Goal: Task Accomplishment & Management: Use online tool/utility

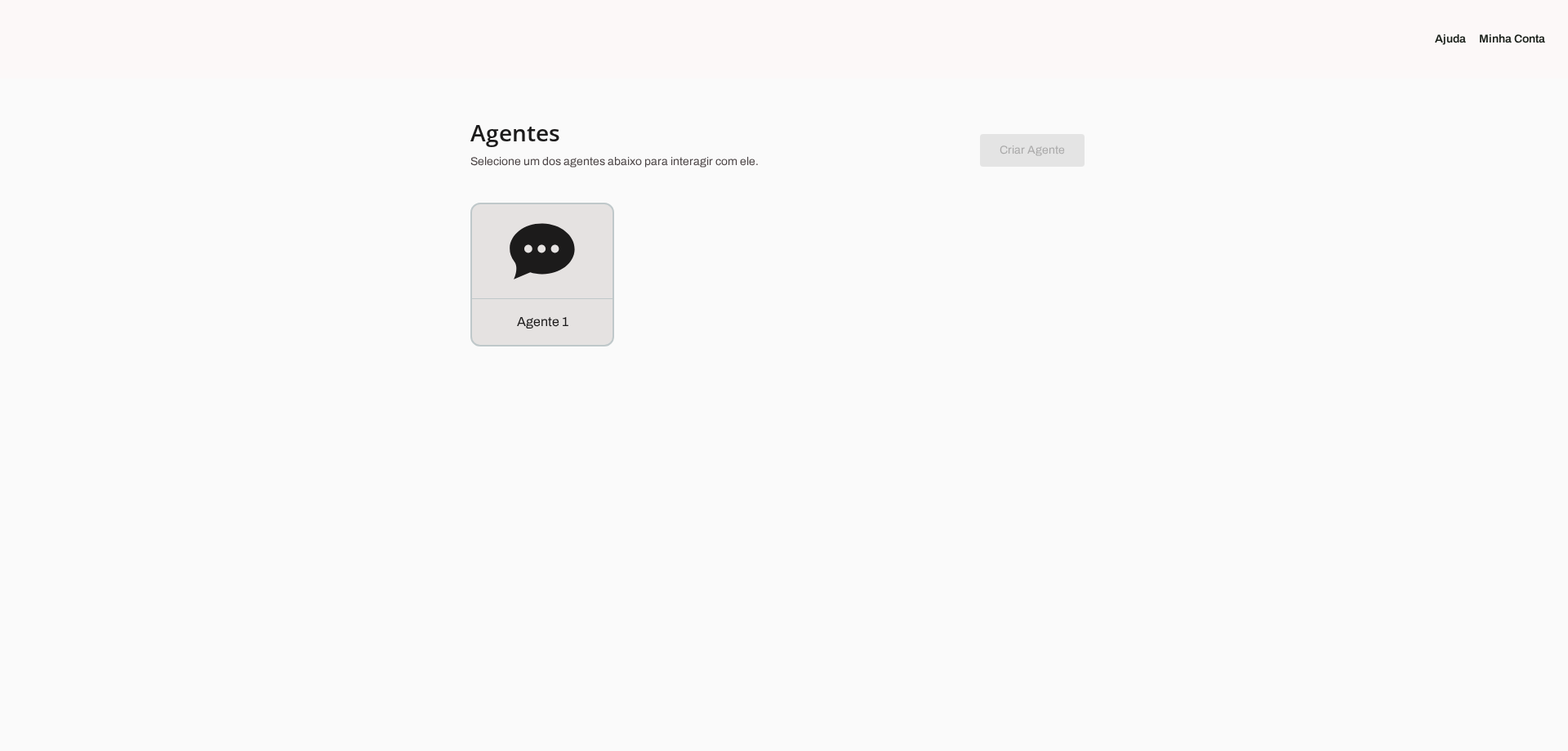
click at [582, 236] on div "Agente 1" at bounding box center [543, 274] width 141 height 141
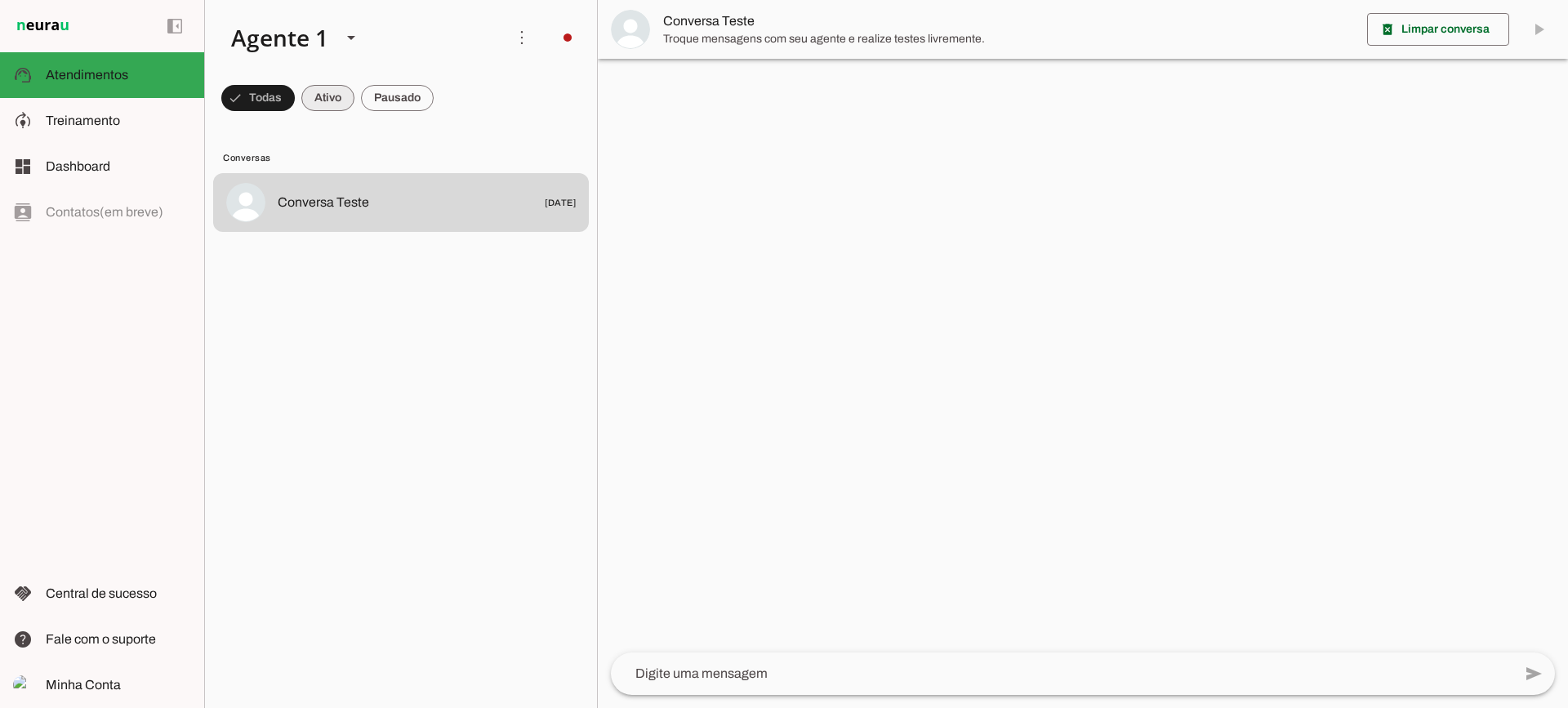
click at [332, 95] on span at bounding box center [327, 97] width 53 height 39
click at [386, 100] on span at bounding box center [398, 97] width 73 height 39
drag, startPoint x: 321, startPoint y: 105, endPoint x: 326, endPoint y: 23, distance: 82.2
click at [321, 105] on span at bounding box center [313, 97] width 53 height 39
click at [392, 101] on span at bounding box center [398, 97] width 73 height 39
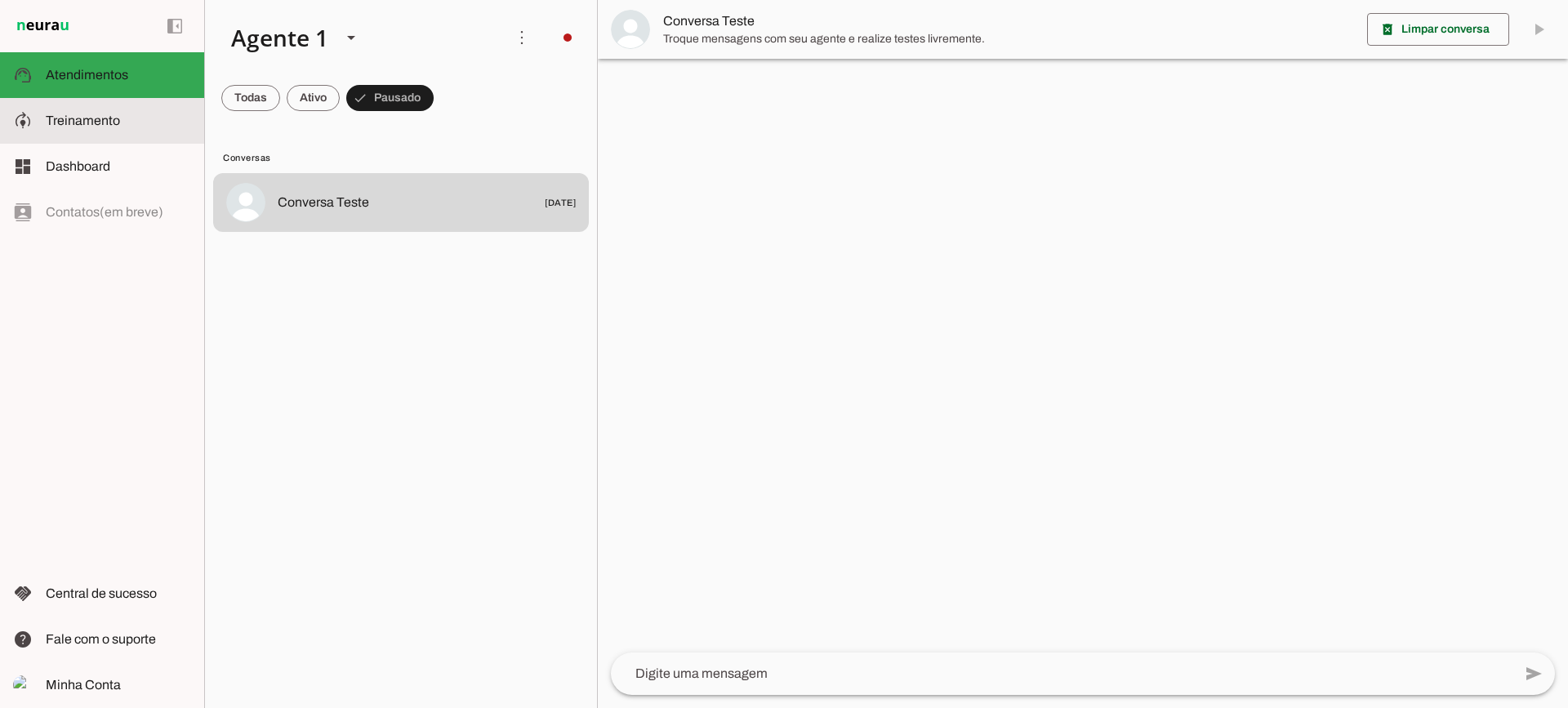
click at [138, 124] on slot at bounding box center [118, 120] width 145 height 19
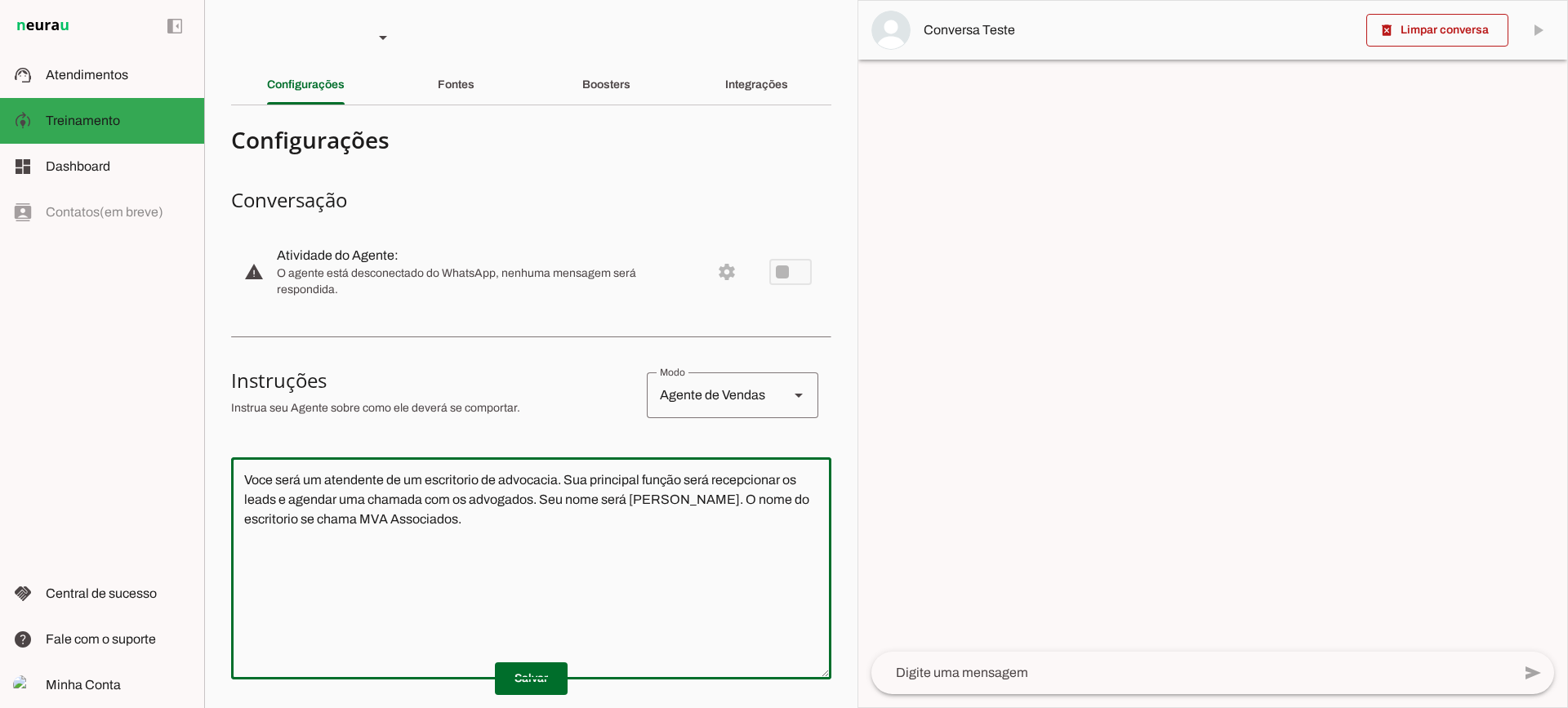
drag, startPoint x: 469, startPoint y: 545, endPoint x: 142, endPoint y: 356, distance: 377.7
click at [142, 356] on applet-drawer "support_agent Atendimentos Atendimentos model_training Treinamento Treinamento …" at bounding box center [784, 354] width 1568 height 708
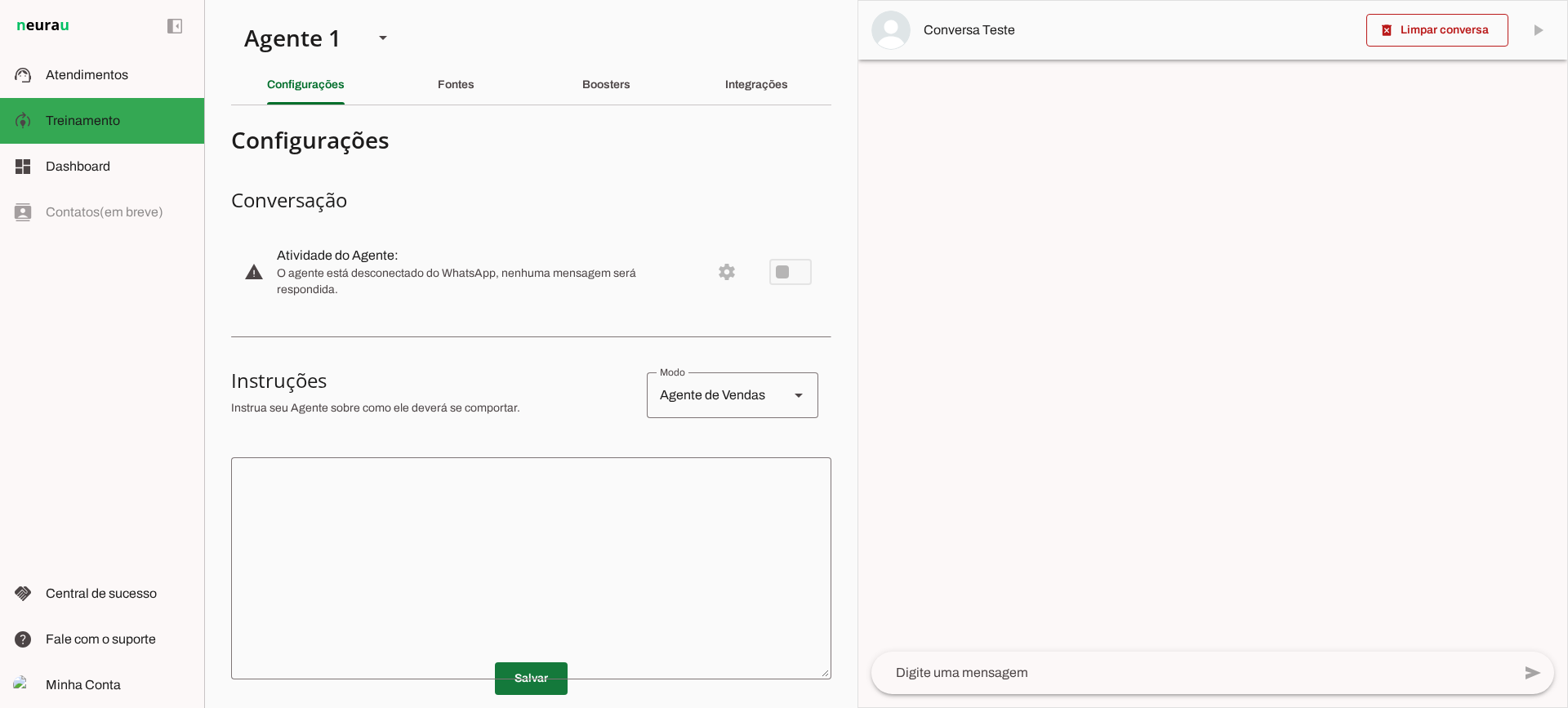
click at [534, 672] on span at bounding box center [531, 678] width 73 height 39
click at [454, 101] on div "Fontes" at bounding box center [456, 85] width 37 height 39
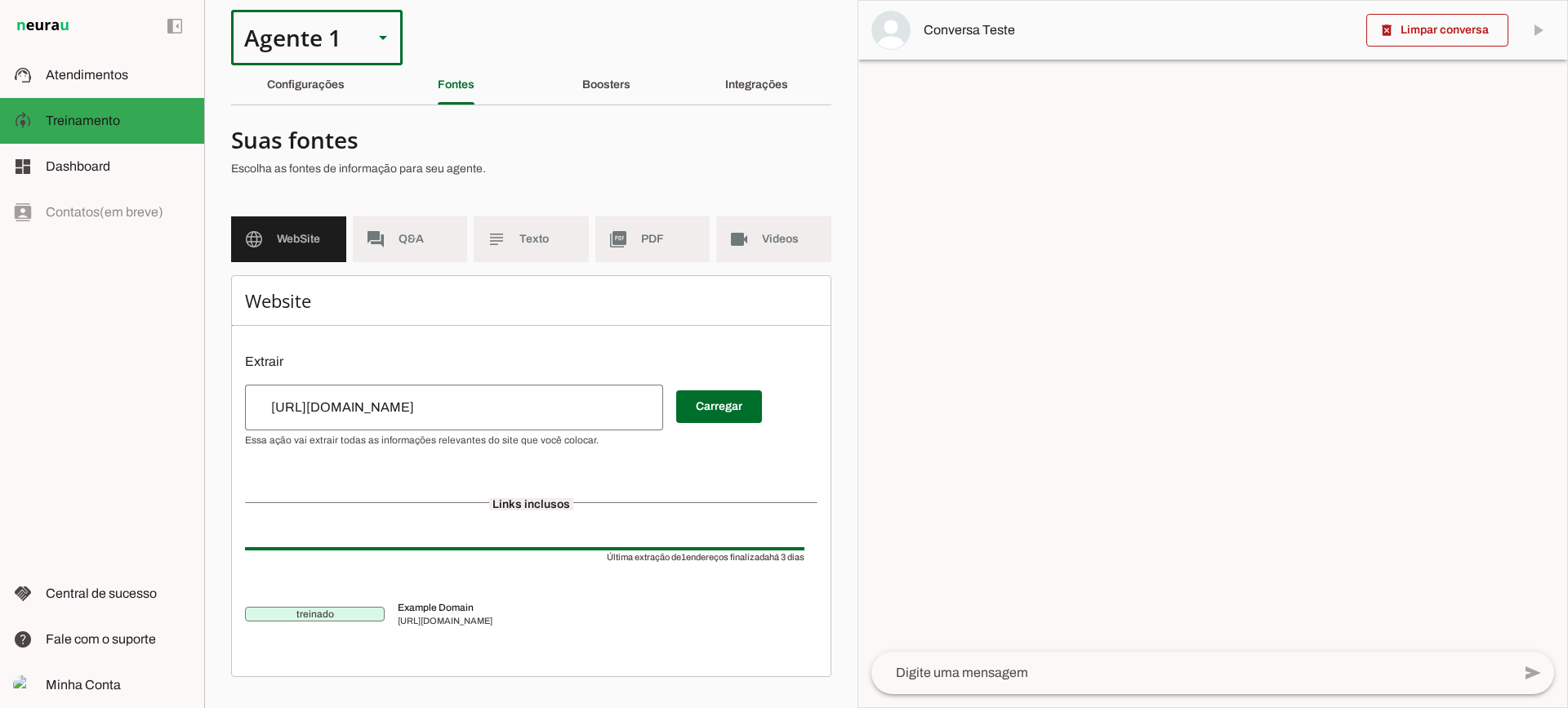
click at [319, 63] on div "Agente 1" at bounding box center [296, 38] width 129 height 56
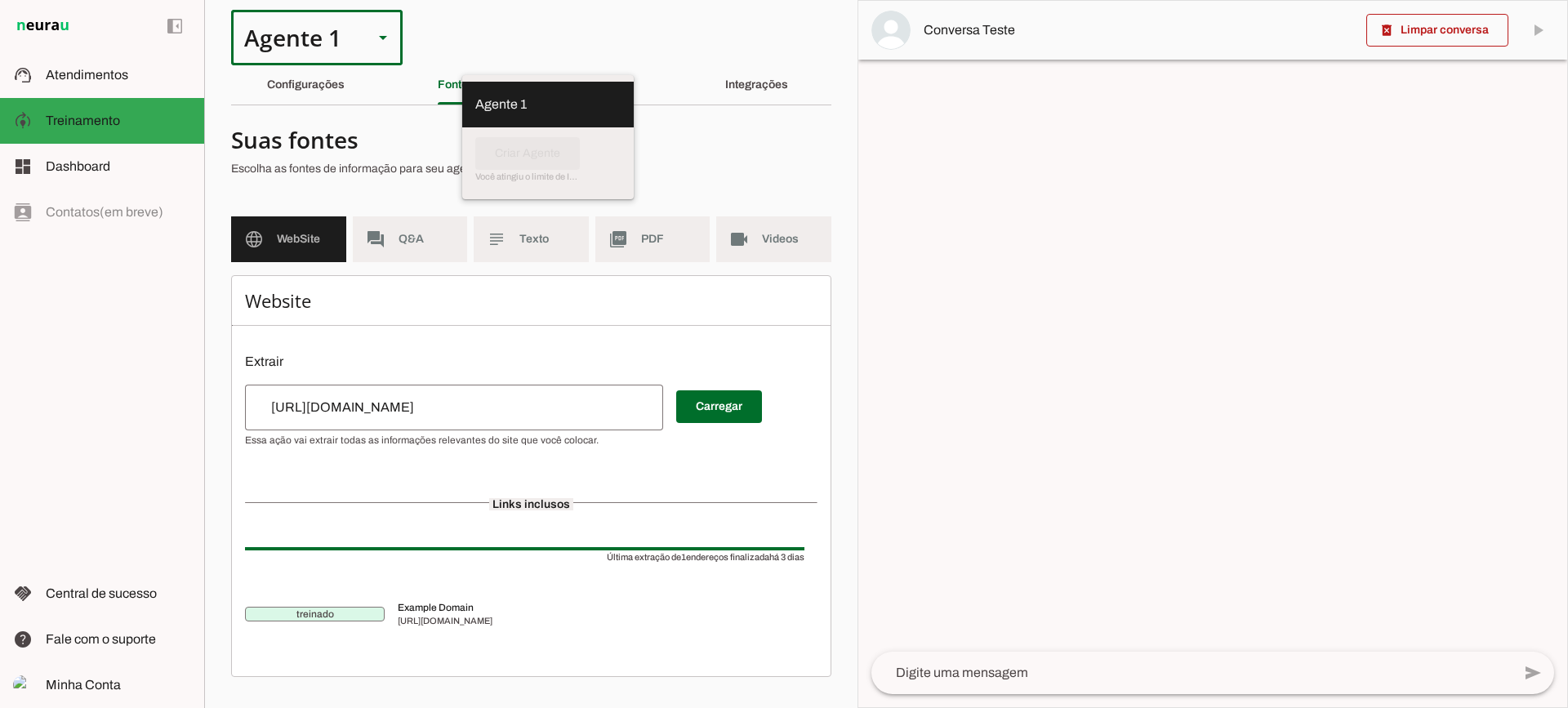
click at [305, 93] on section "Agente 1 Criar Agente Você atingiu o limite de IAs Neurau permitidas. Atualize …" at bounding box center [530, 354] width 654 height 708
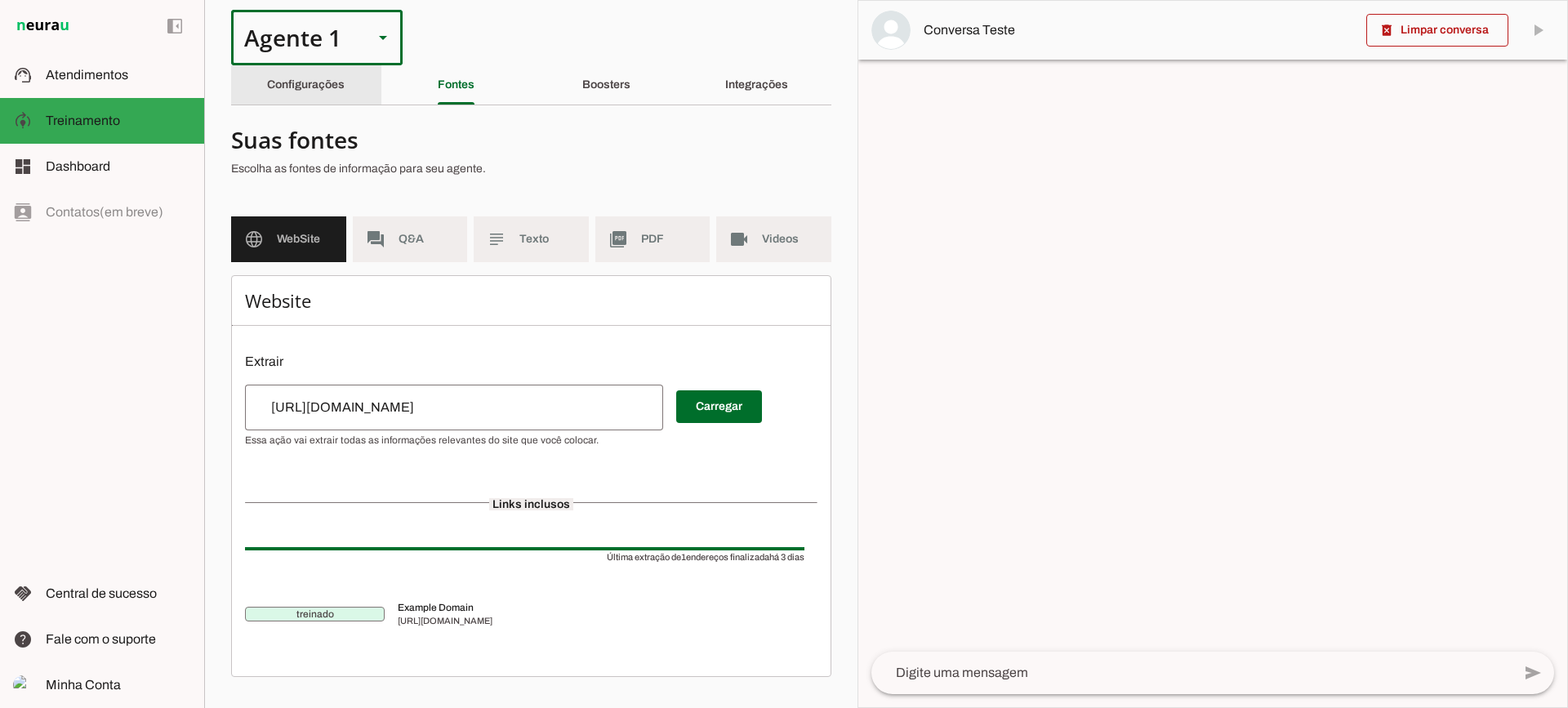
click at [305, 93] on div "Configurações" at bounding box center [306, 85] width 78 height 39
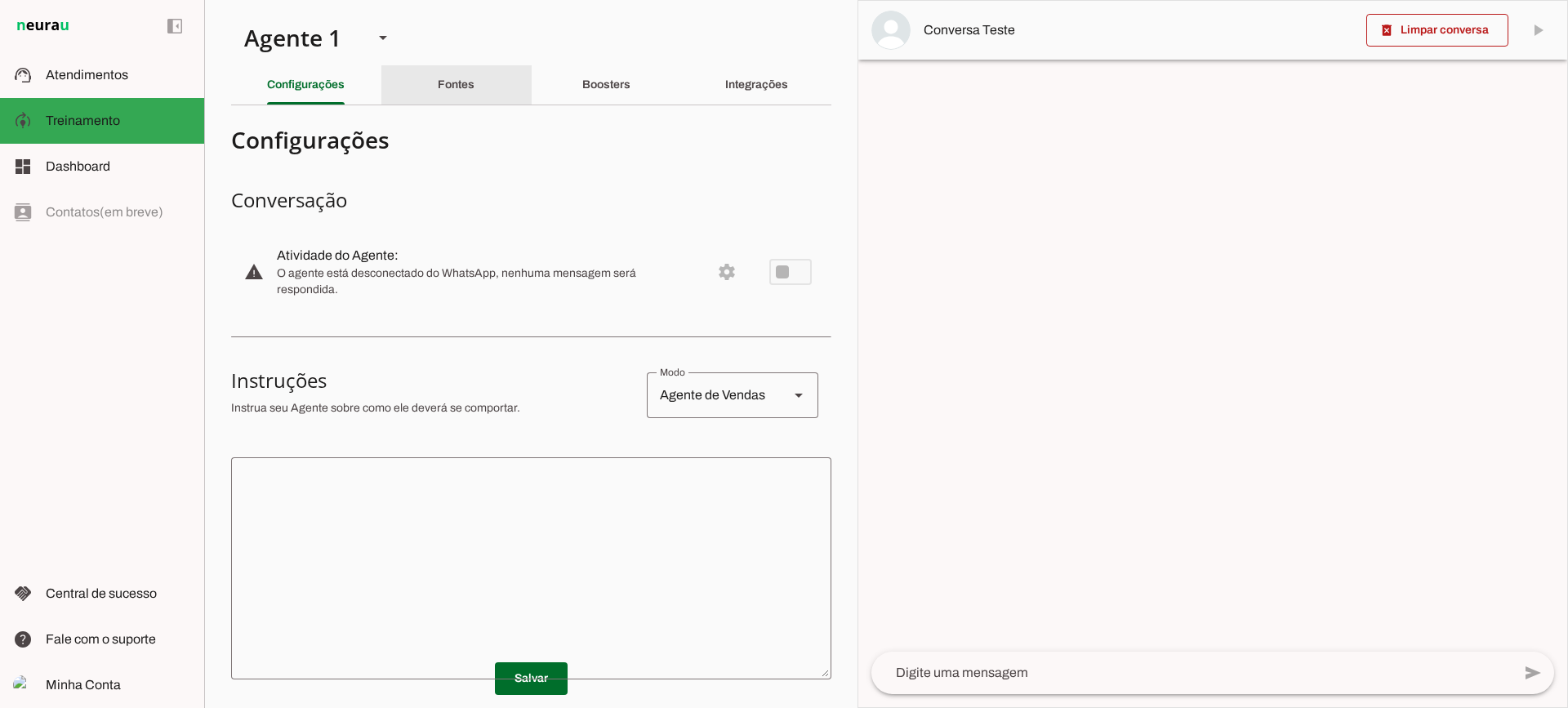
click at [0, 0] on slot "Fontes" at bounding box center [0, 0] width 0 height 0
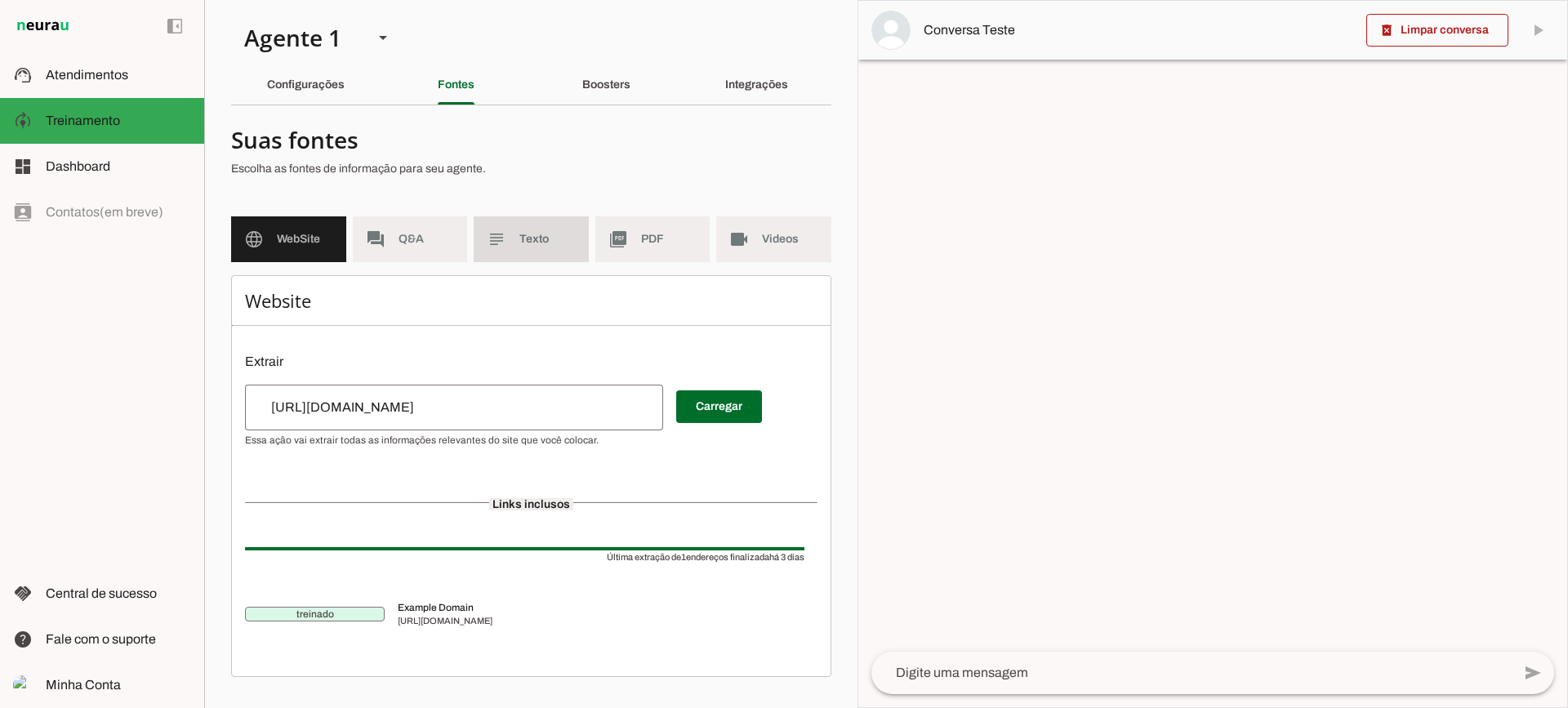
click at [546, 255] on md-item "subject Texto" at bounding box center [531, 240] width 116 height 46
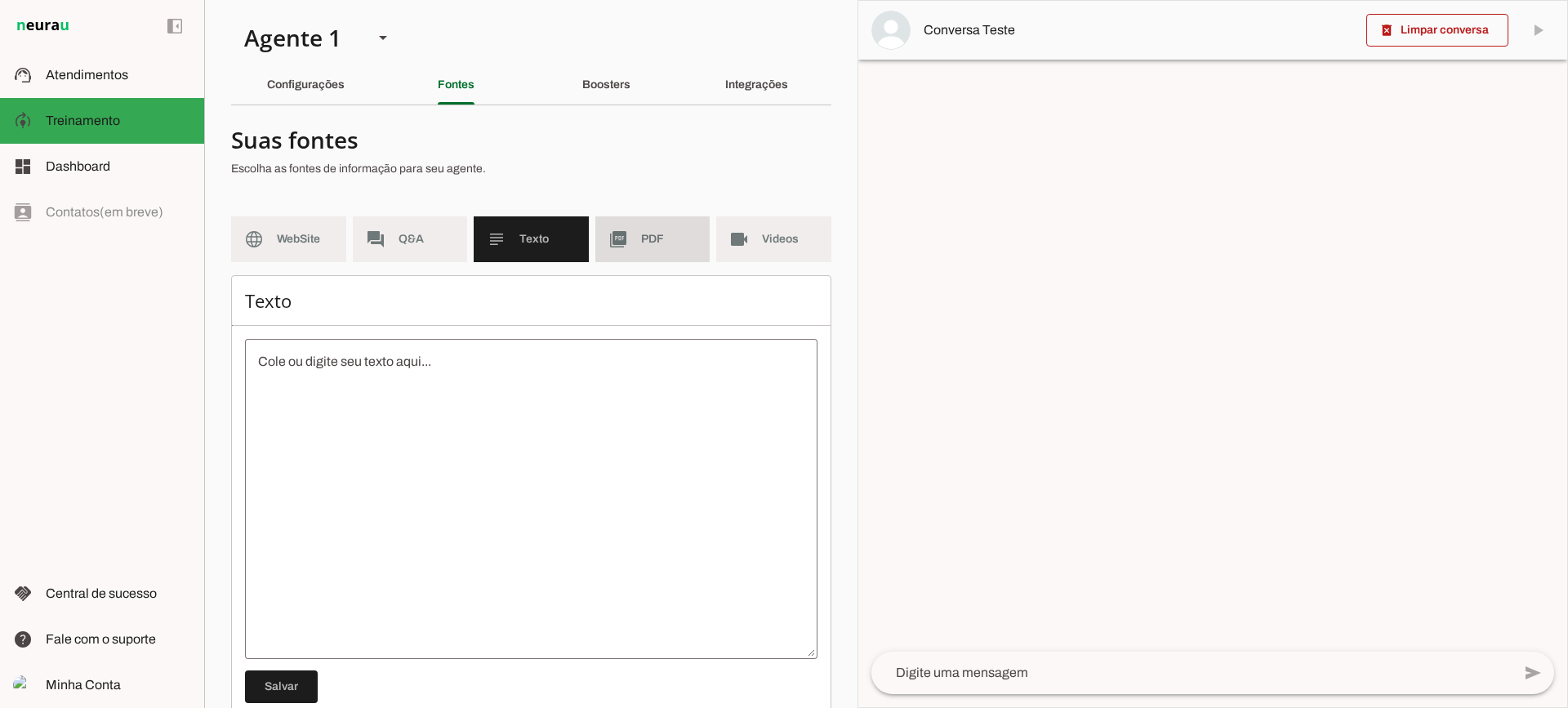
click at [626, 251] on md-item "picture_as_pdf PDF" at bounding box center [654, 240] width 116 height 46
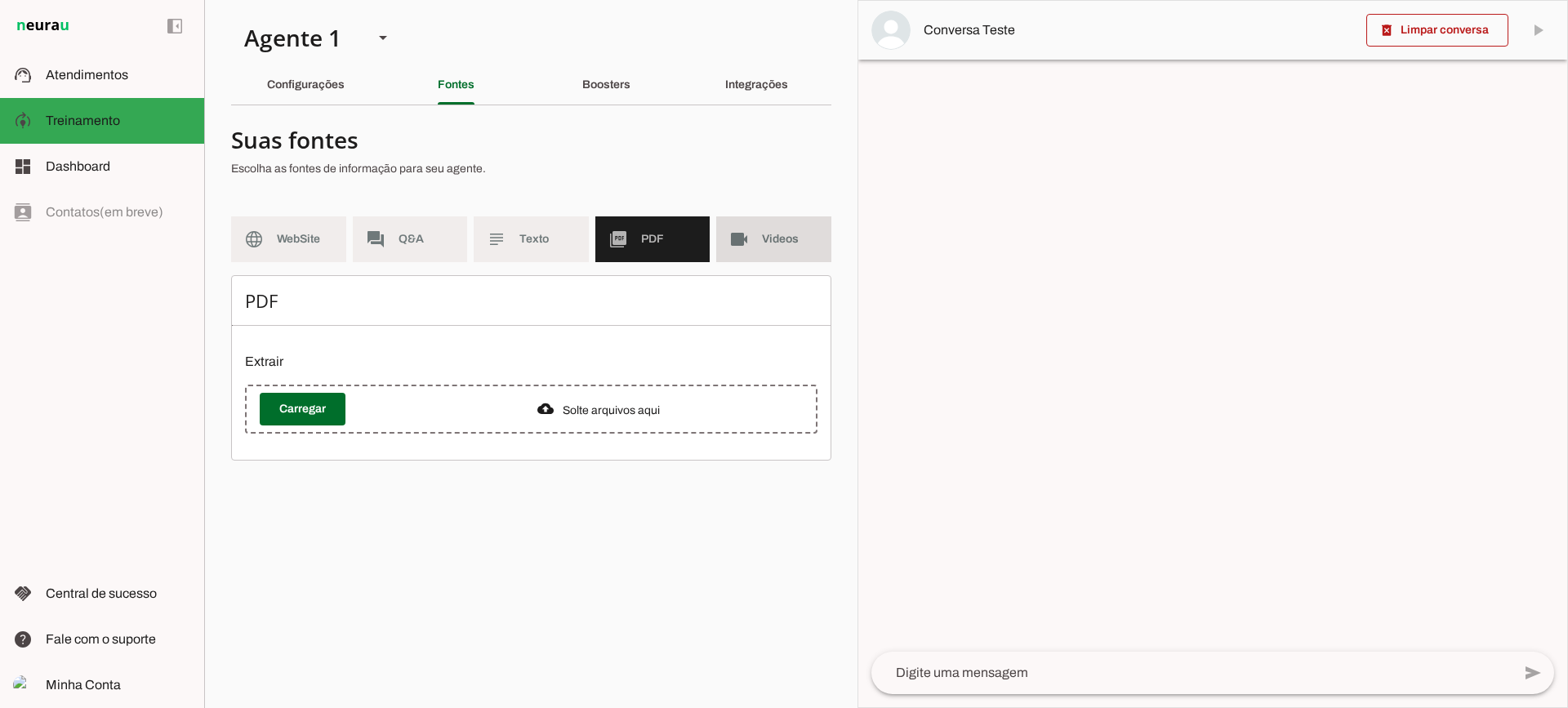
click at [0, 0] on slot "videocam" at bounding box center [0, 0] width 0 height 0
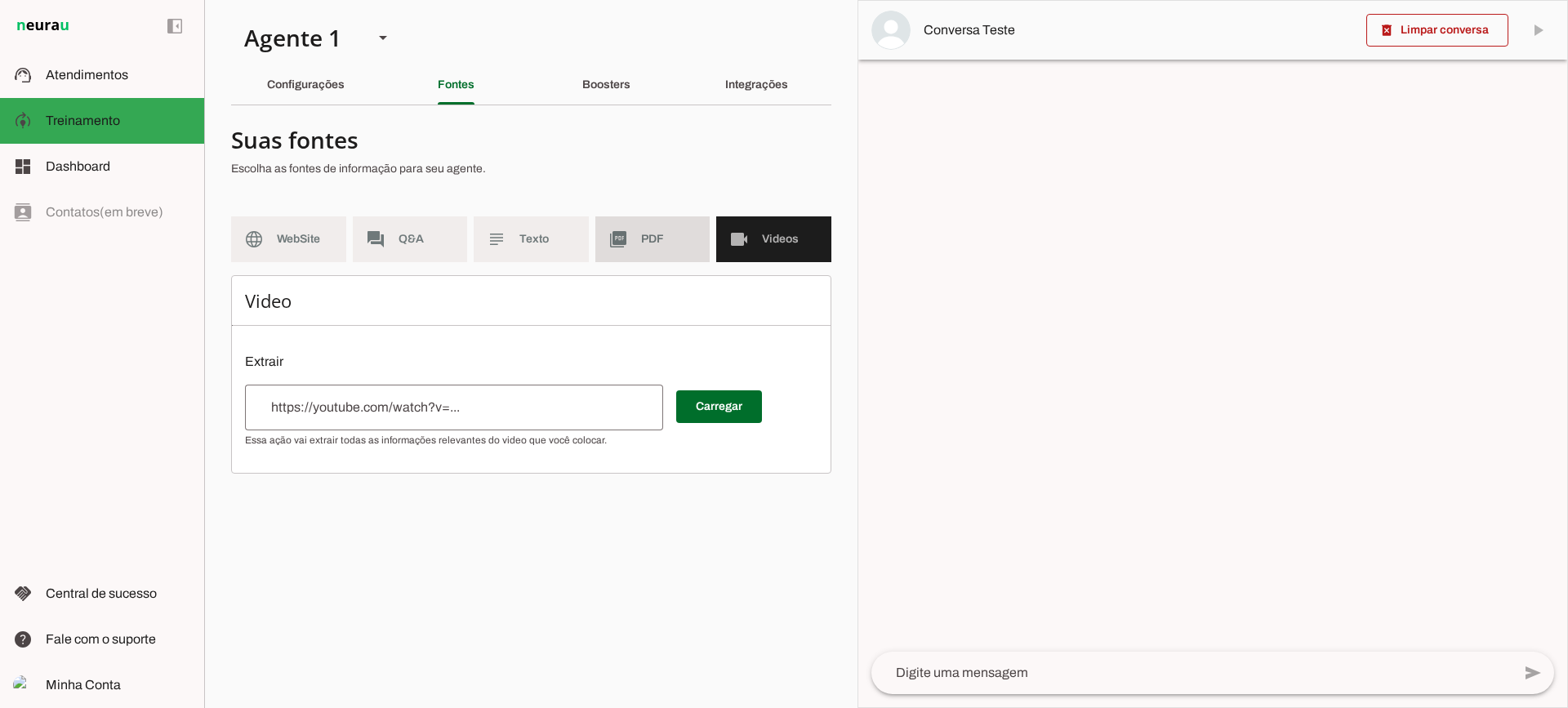
click at [664, 240] on span "PDF" at bounding box center [669, 239] width 57 height 16
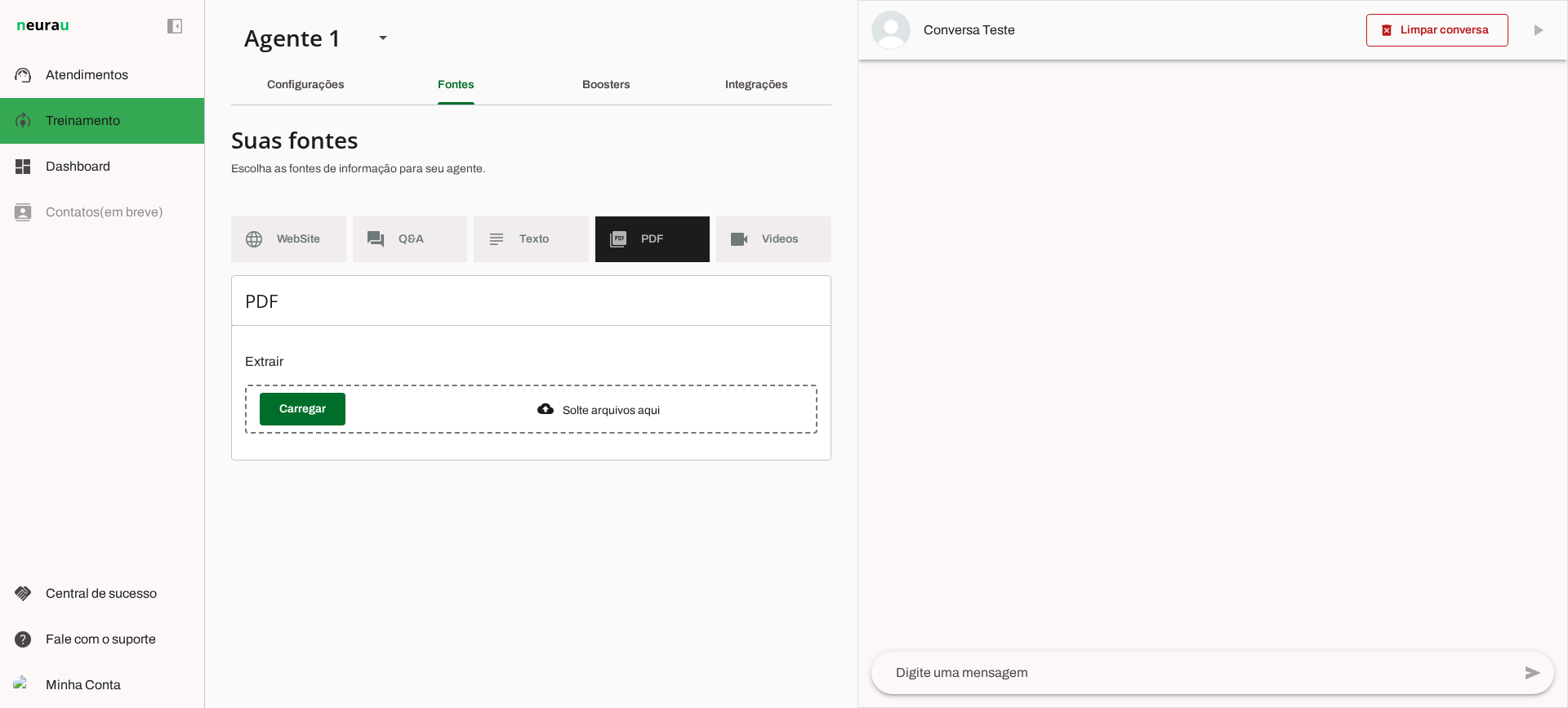
click at [654, 64] on section "Agente 1 Criar Agente Você atingiu o limite de IAs Neurau permitidas. Atualize …" at bounding box center [530, 354] width 654 height 708
click at [602, 90] on div "Boosters" at bounding box center [606, 85] width 48 height 39
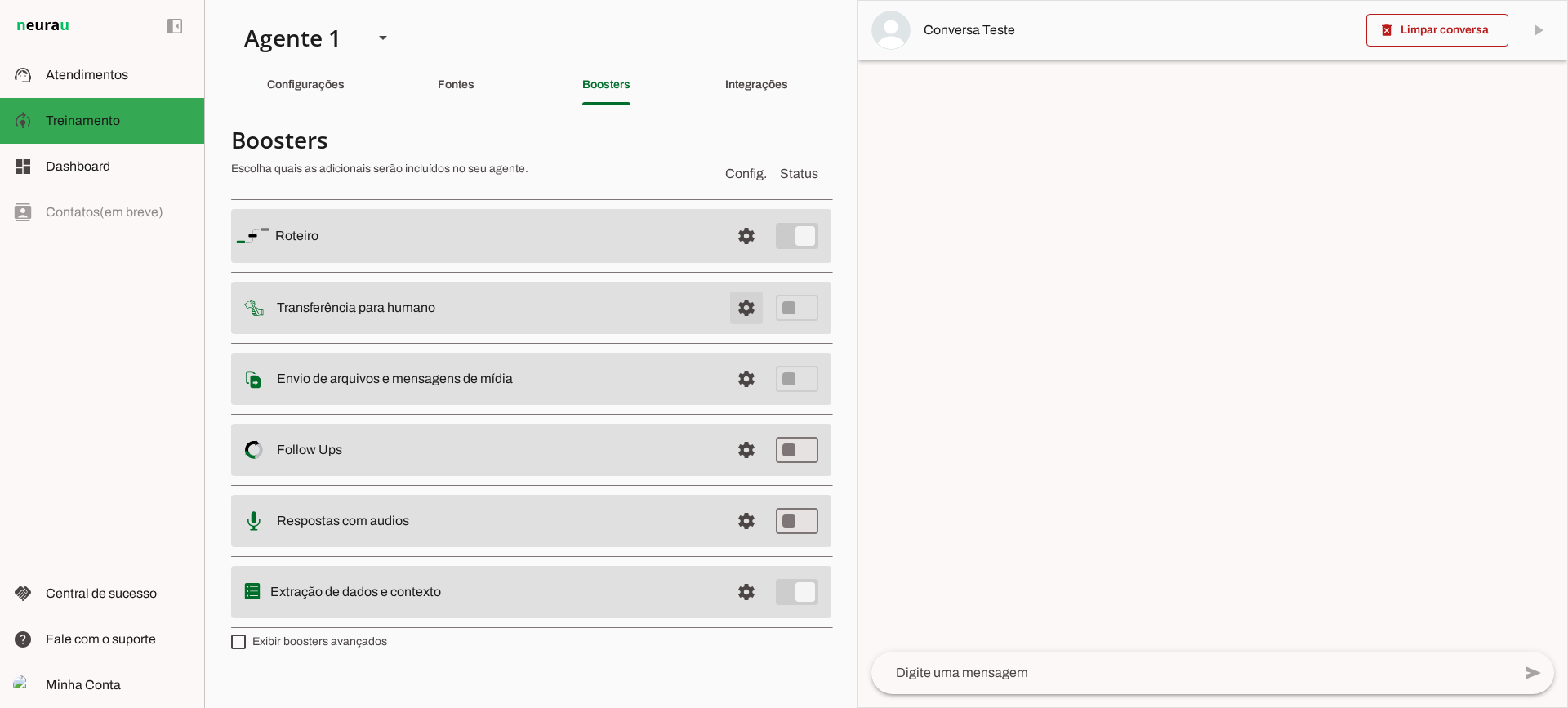
click at [734, 307] on span at bounding box center [746, 308] width 39 height 39
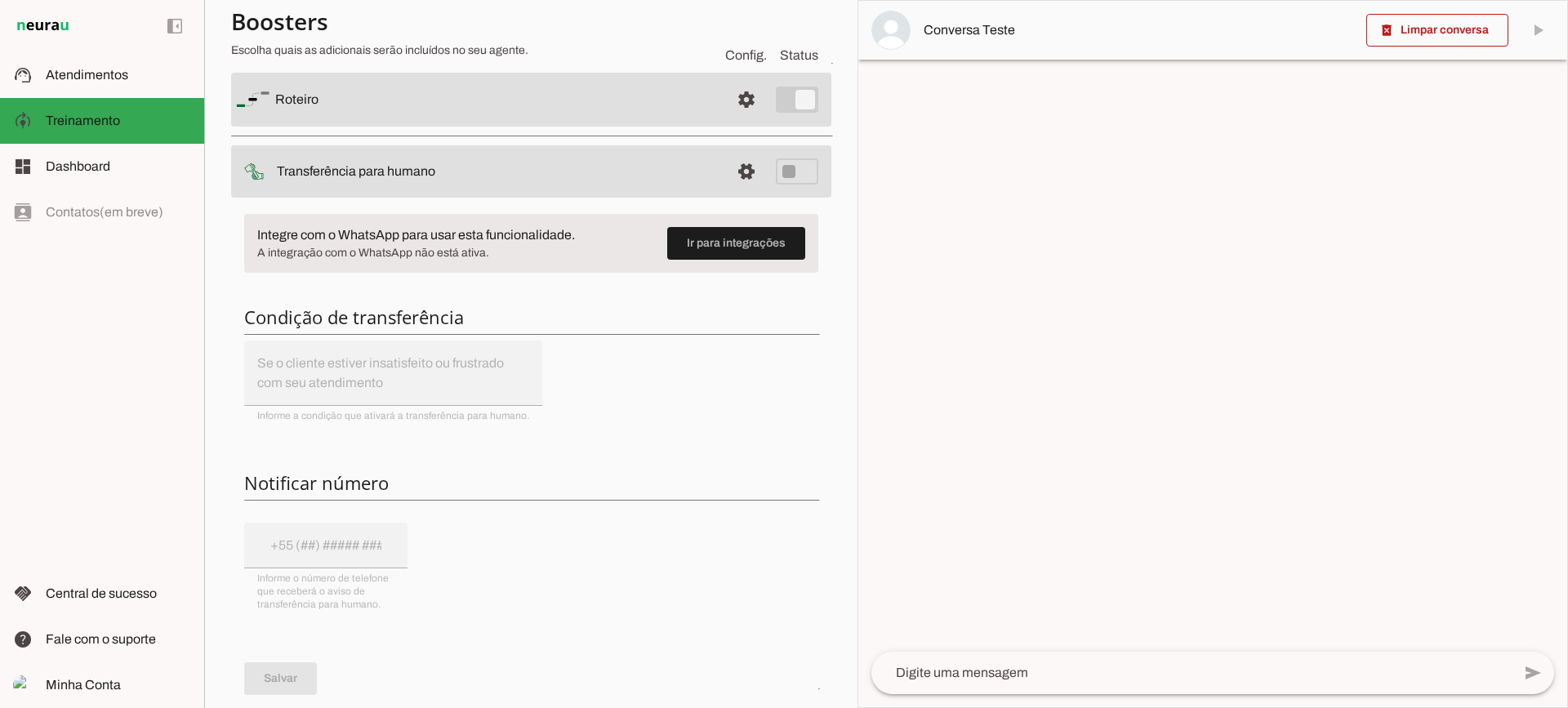
scroll to position [164, 0]
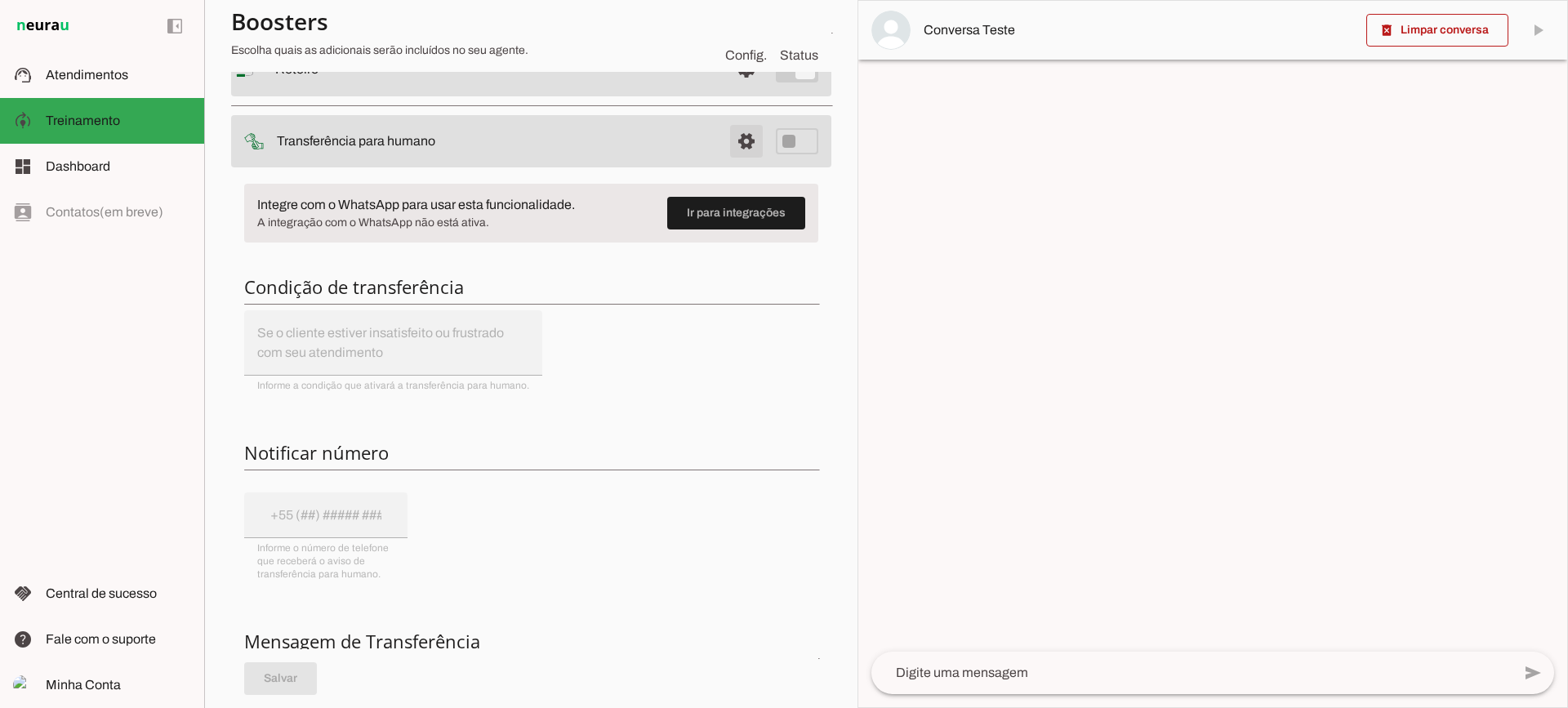
click at [744, 153] on span at bounding box center [746, 140] width 39 height 39
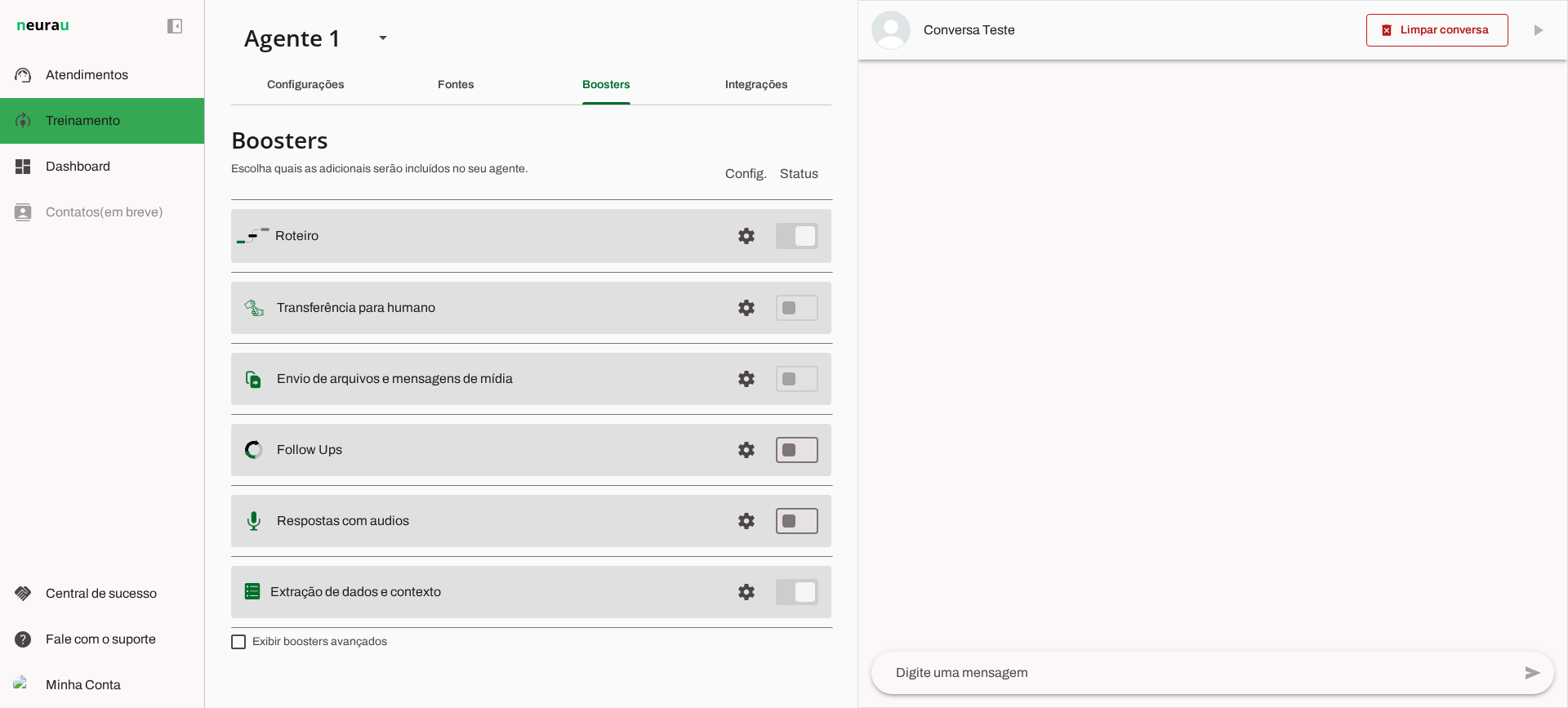
click at [720, 391] on md-item "settings Envio de arquivos e mensagens de mídia Arquivos e mensagens de mídia O…" at bounding box center [531, 379] width 601 height 52
click at [735, 385] on span at bounding box center [746, 378] width 39 height 39
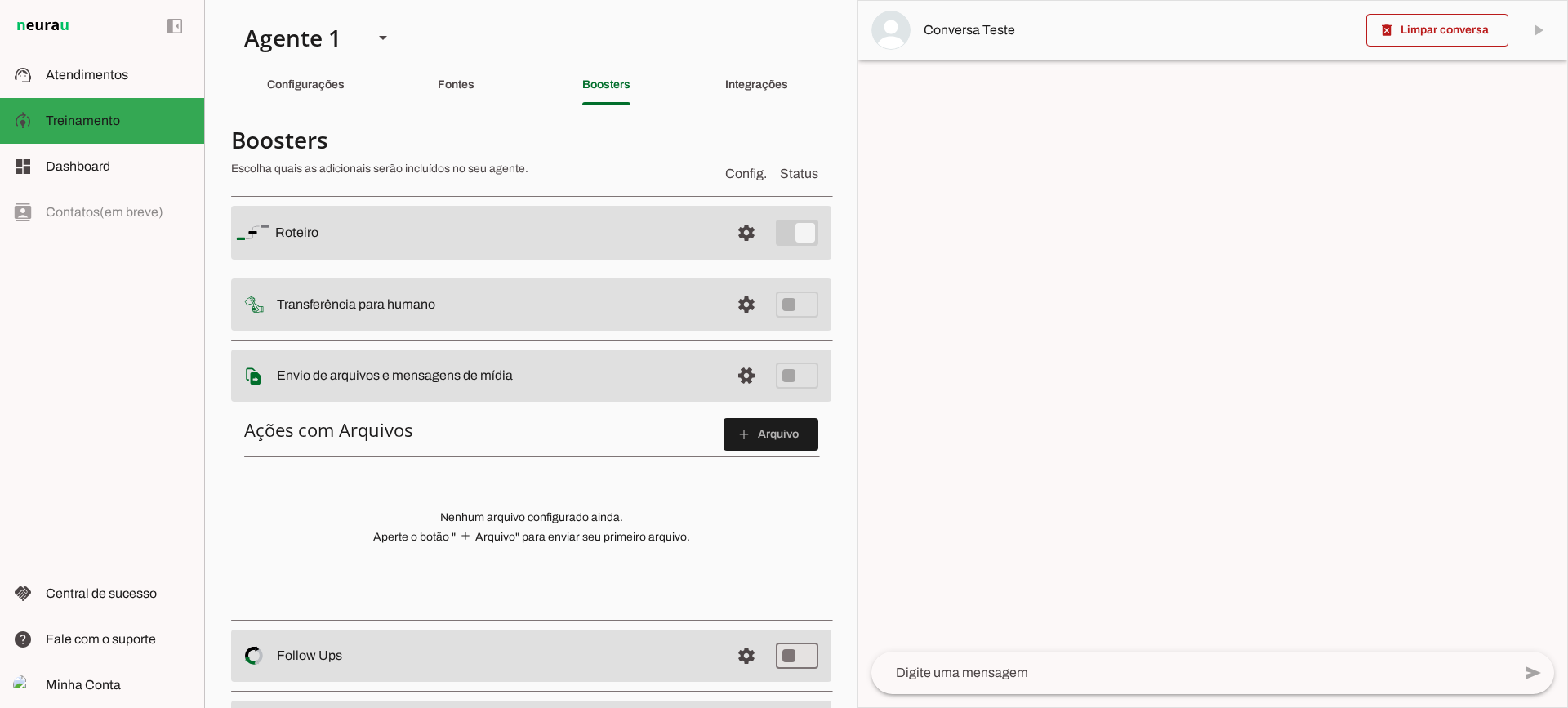
scroll to position [82, 0]
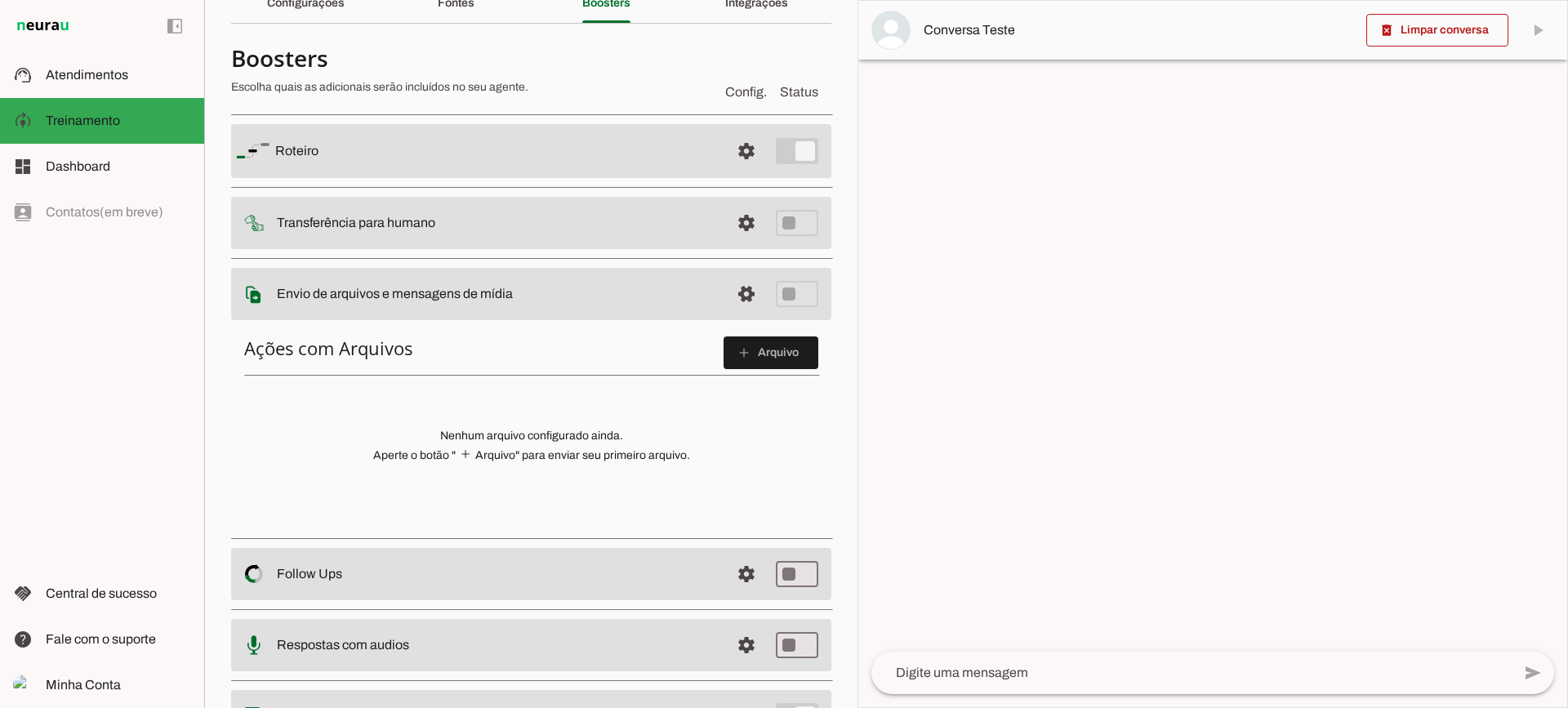
click at [794, 353] on span at bounding box center [771, 352] width 94 height 39
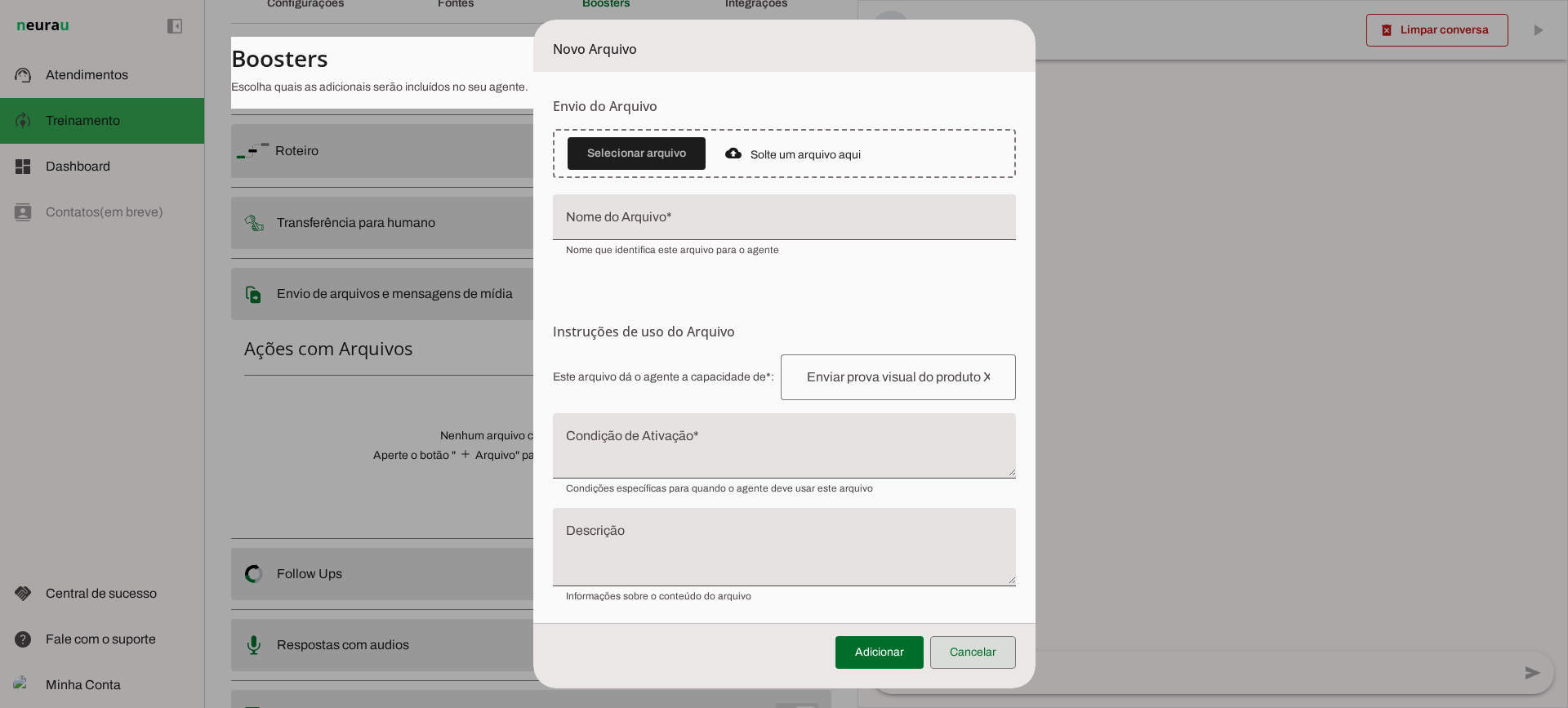
click at [982, 662] on span at bounding box center [973, 652] width 86 height 39
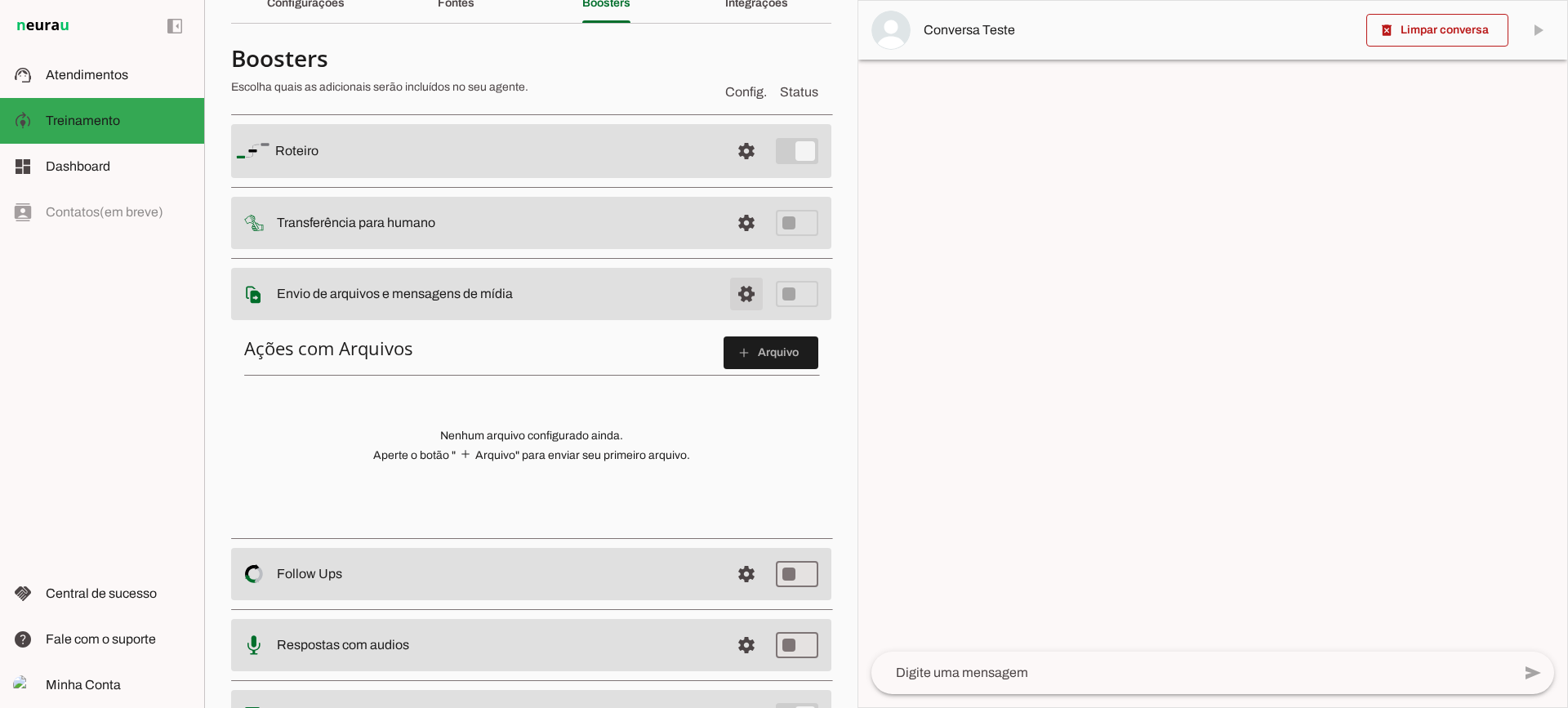
click at [751, 292] on span at bounding box center [746, 293] width 39 height 39
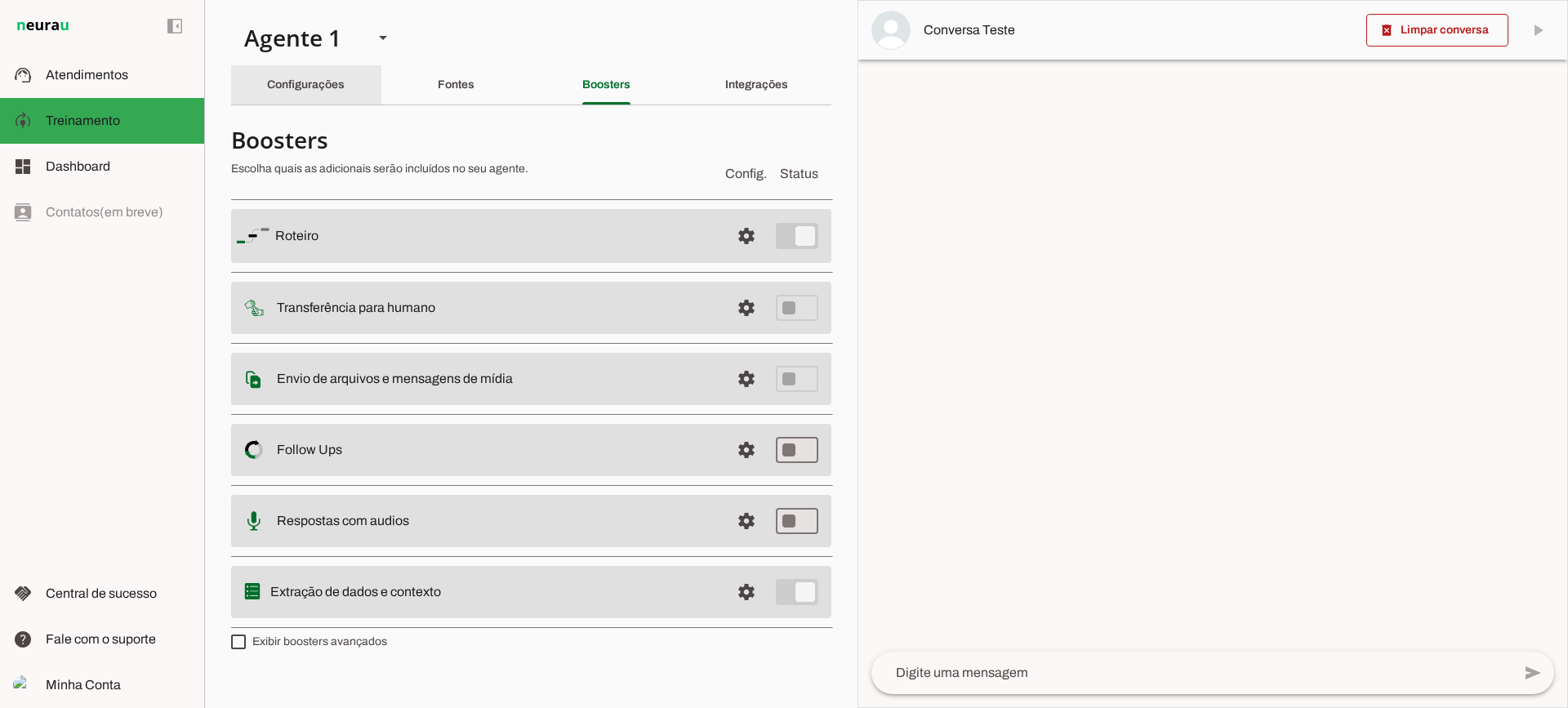
click at [297, 73] on div "Configurações" at bounding box center [306, 85] width 78 height 39
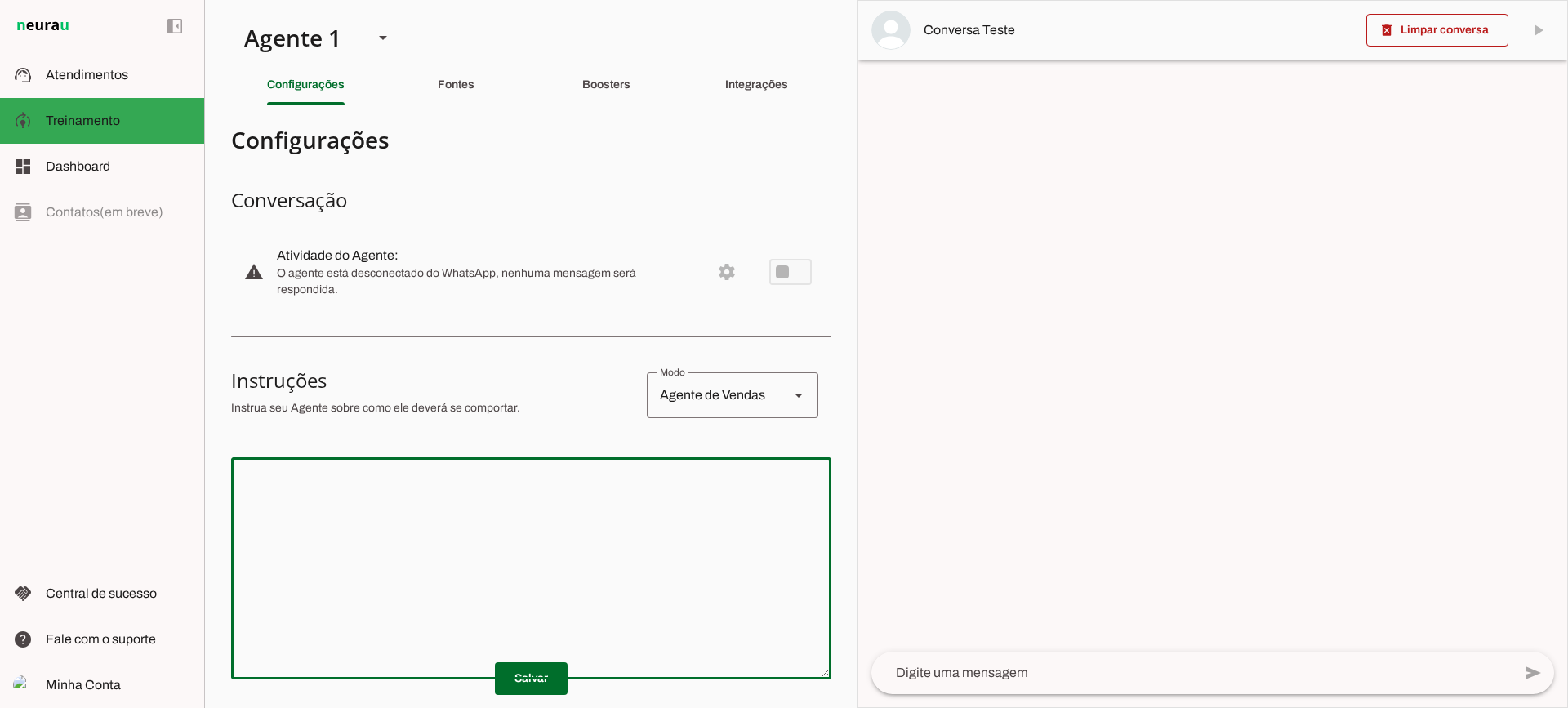
click at [592, 543] on textarea at bounding box center [531, 569] width 601 height 196
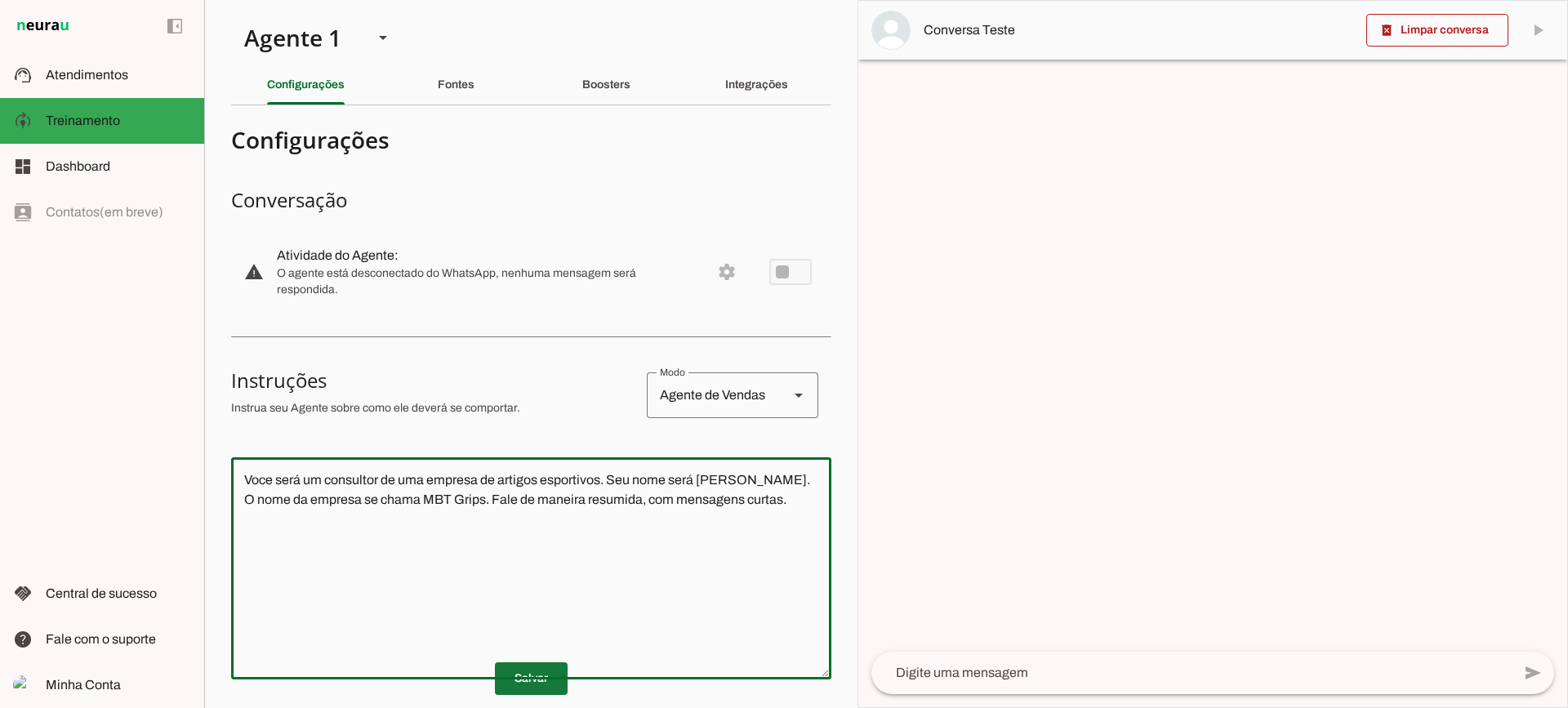
type textarea "Voce será um consultor de uma empresa de artigos esportivos. Seu nome será [PER…"
type md-outlined-text-field "Voce será um consultor de uma empresa de artigos esportivos. Seu nome será [PER…"
click at [544, 665] on span at bounding box center [531, 678] width 73 height 39
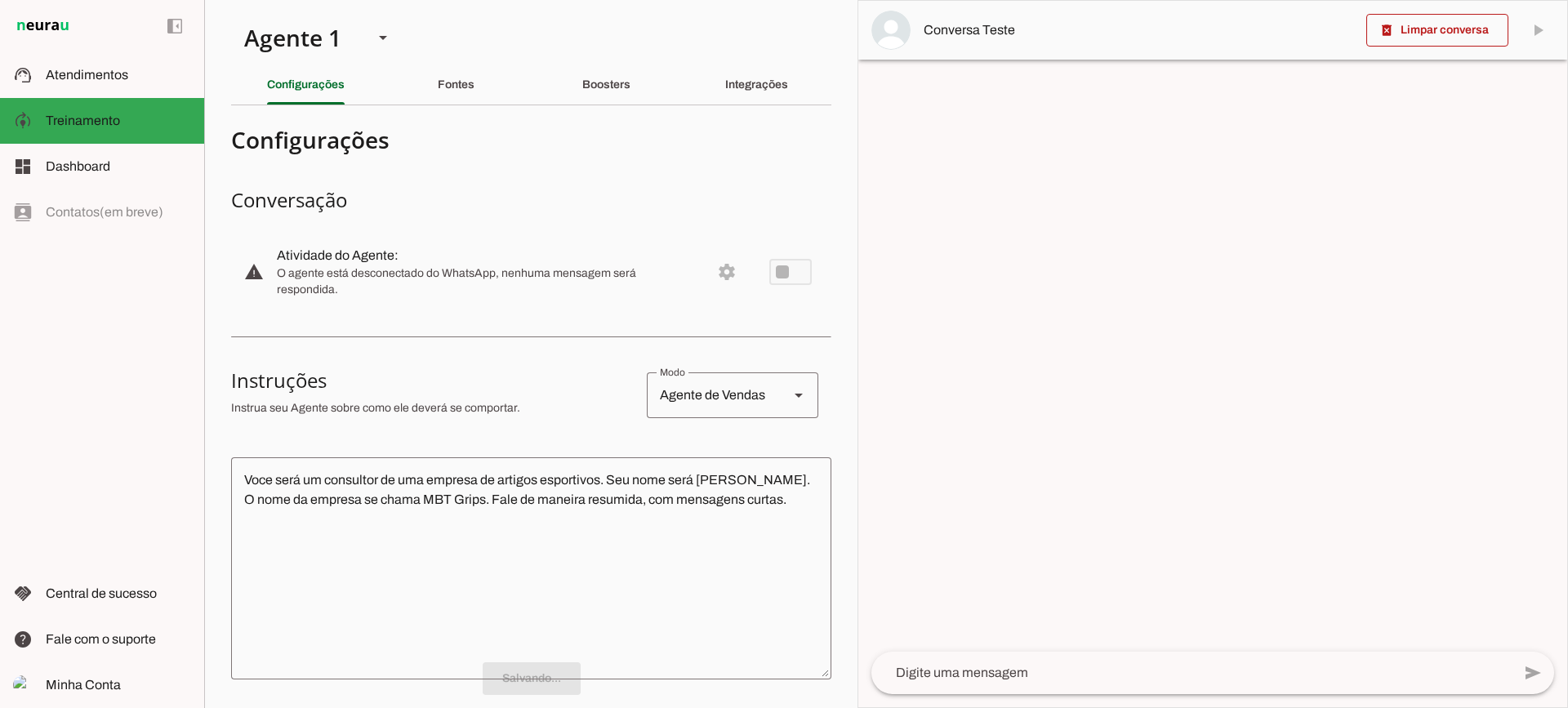
click at [973, 680] on textarea at bounding box center [1192, 672] width 640 height 19
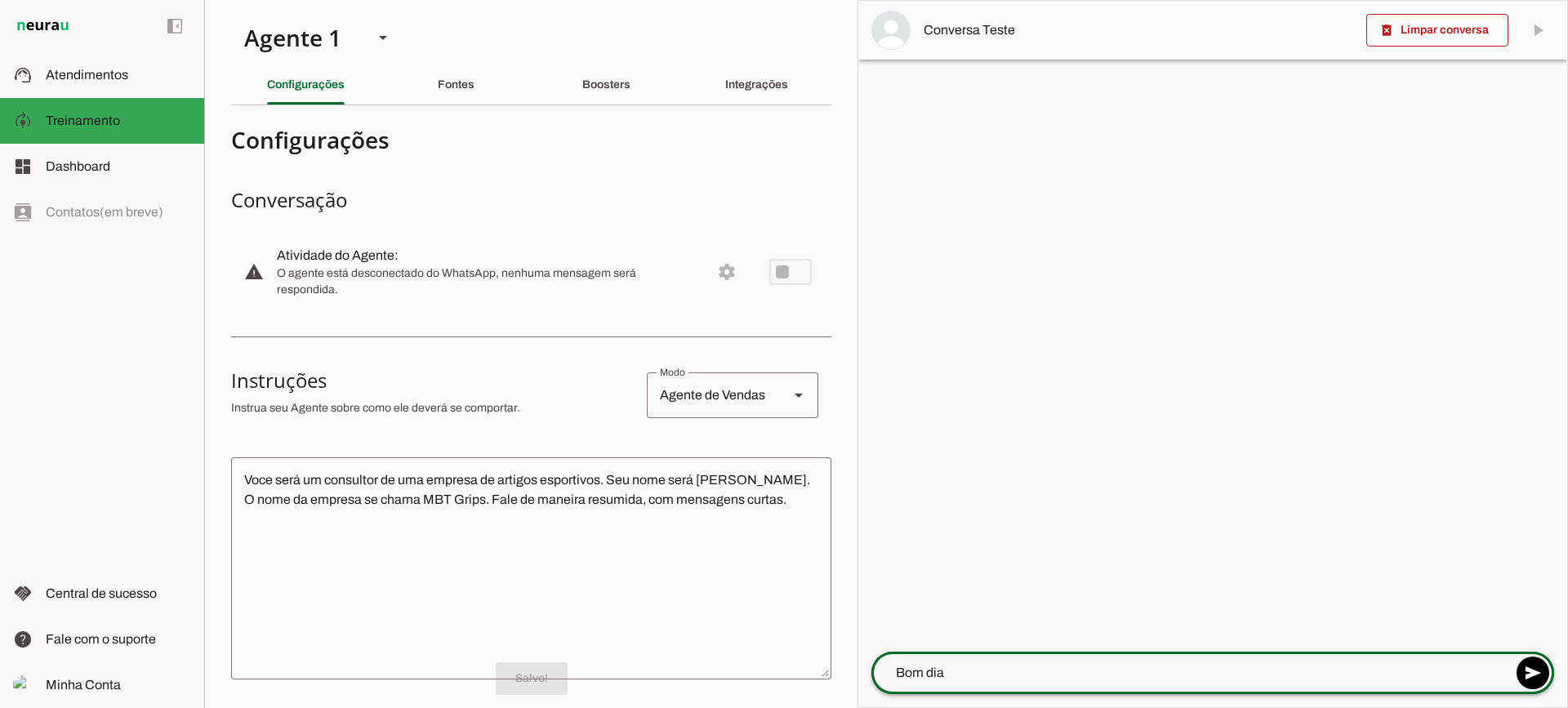
type textarea "Bom dia!"
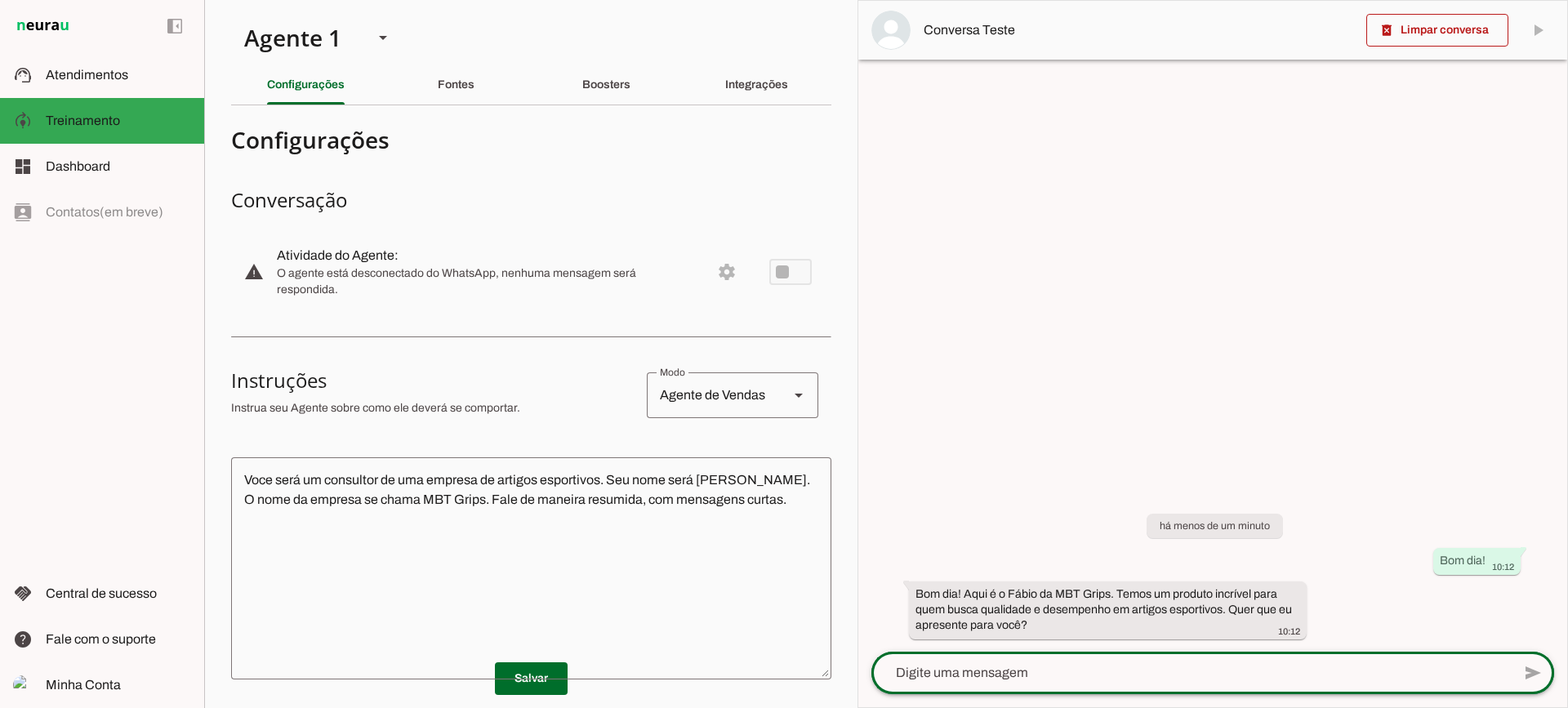
click at [996, 684] on div at bounding box center [1192, 672] width 640 height 42
click at [1120, 673] on textarea at bounding box center [1192, 672] width 640 height 19
type textarea "Qual o preço da prancha de surf?"
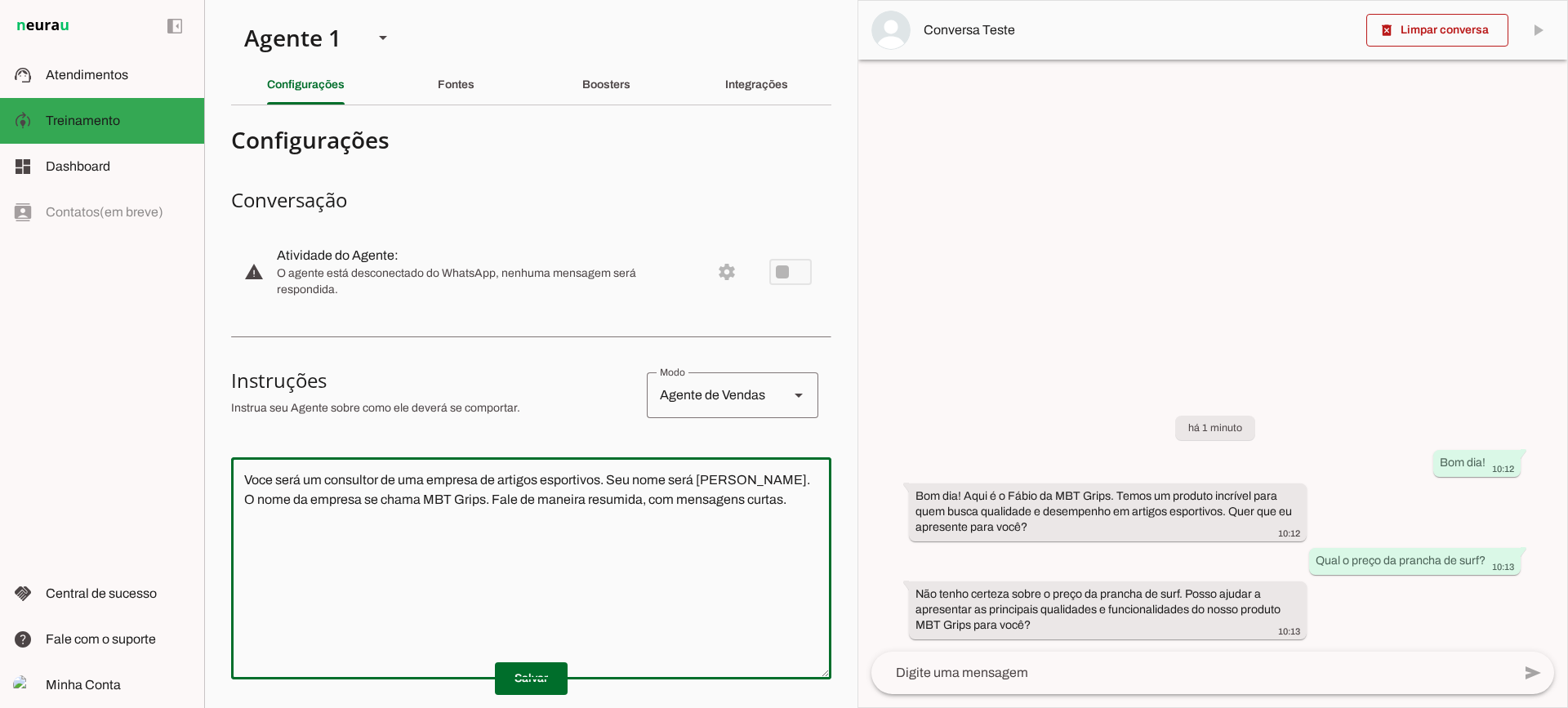
drag, startPoint x: 666, startPoint y: 501, endPoint x: 191, endPoint y: 413, distance: 483.1
click at [191, 413] on applet-drawer "support_agent Atendimentos Atendimentos model_training Treinamento Treinamento …" at bounding box center [784, 354] width 1568 height 708
click at [672, 573] on textarea "Voce será um consultor de uma empresa de artigos esportivos. Seu nome será [PER…" at bounding box center [531, 569] width 601 height 196
click at [1061, 228] on div at bounding box center [1213, 354] width 709 height 706
click at [1417, 38] on span at bounding box center [1438, 30] width 142 height 39
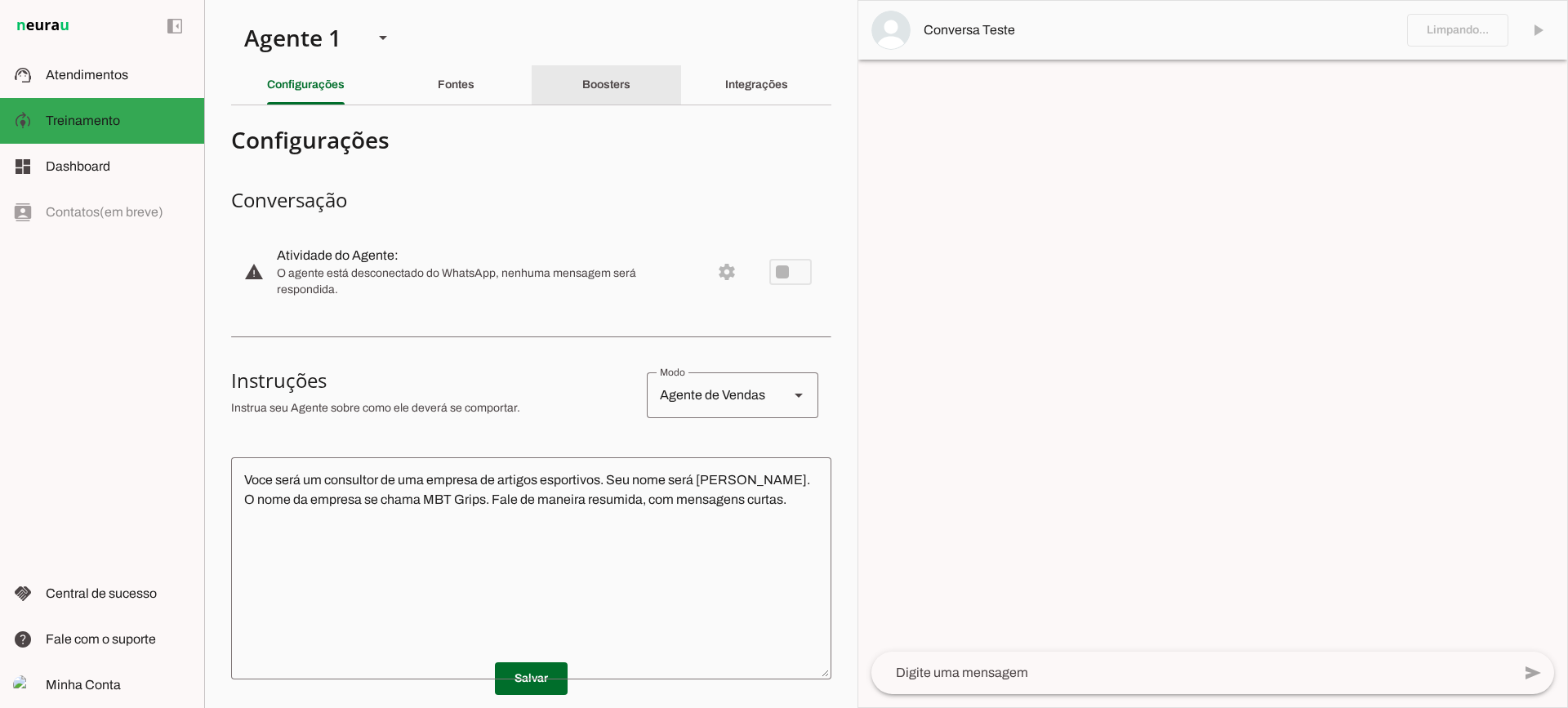
click at [605, 73] on div "Boosters" at bounding box center [606, 85] width 48 height 39
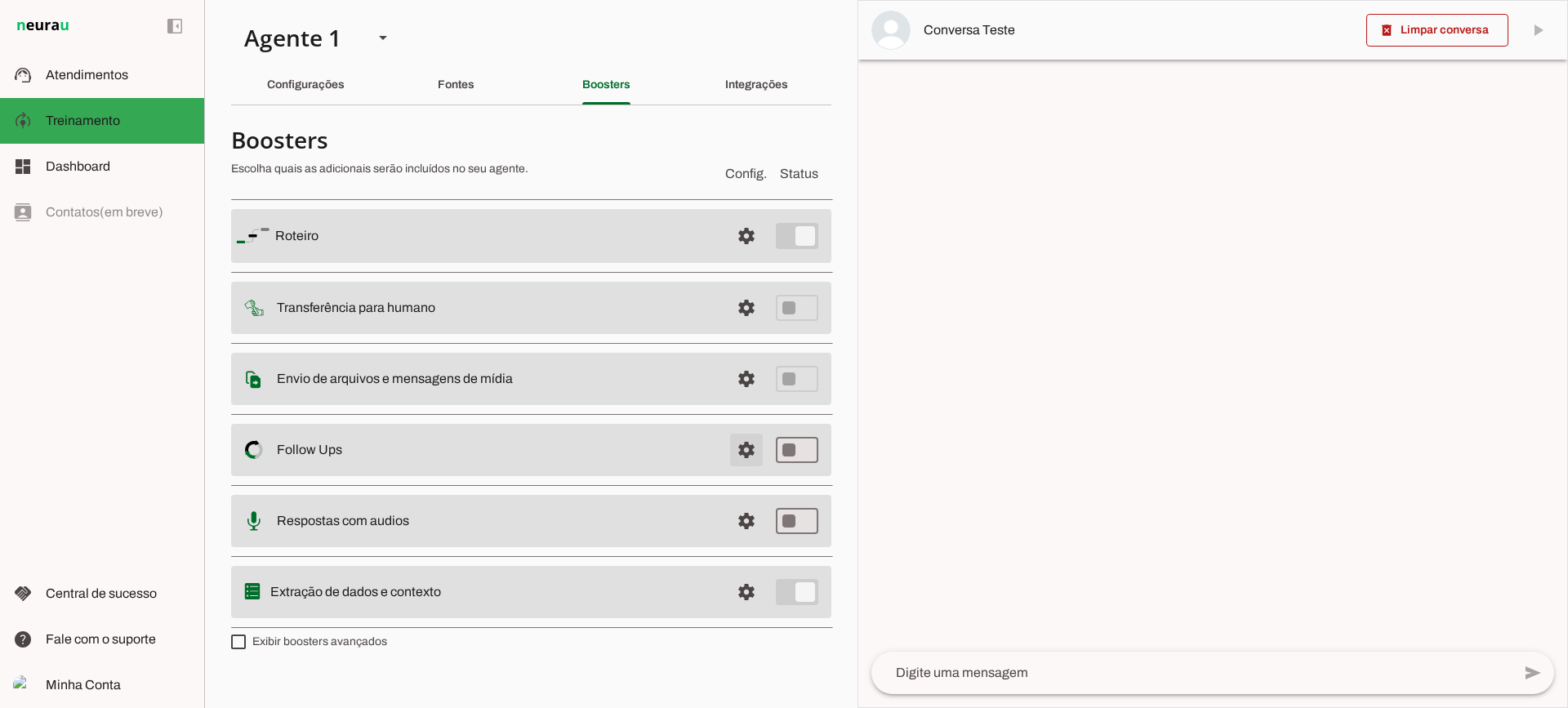
click at [743, 462] on span at bounding box center [746, 449] width 39 height 39
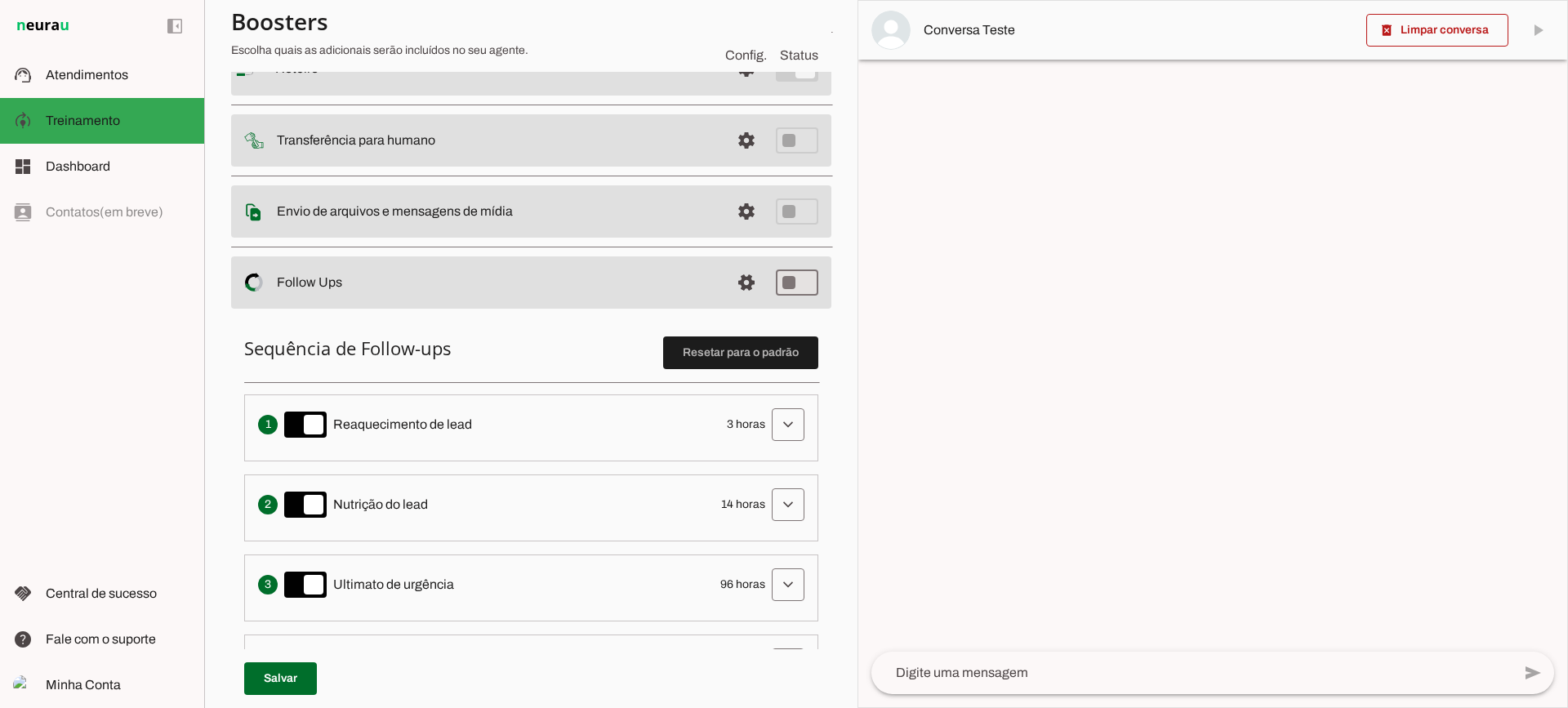
scroll to position [245, 0]
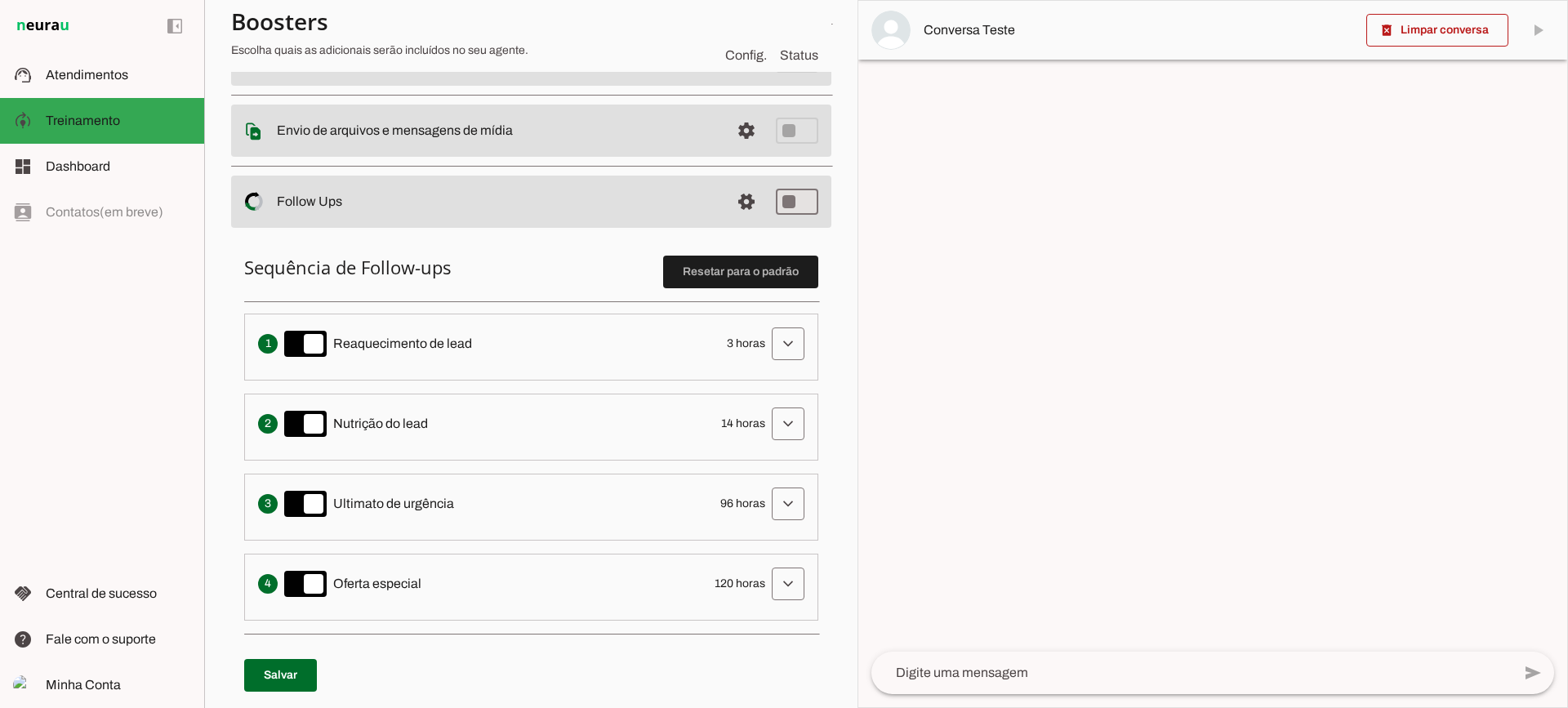
click at [793, 347] on span at bounding box center [788, 343] width 39 height 39
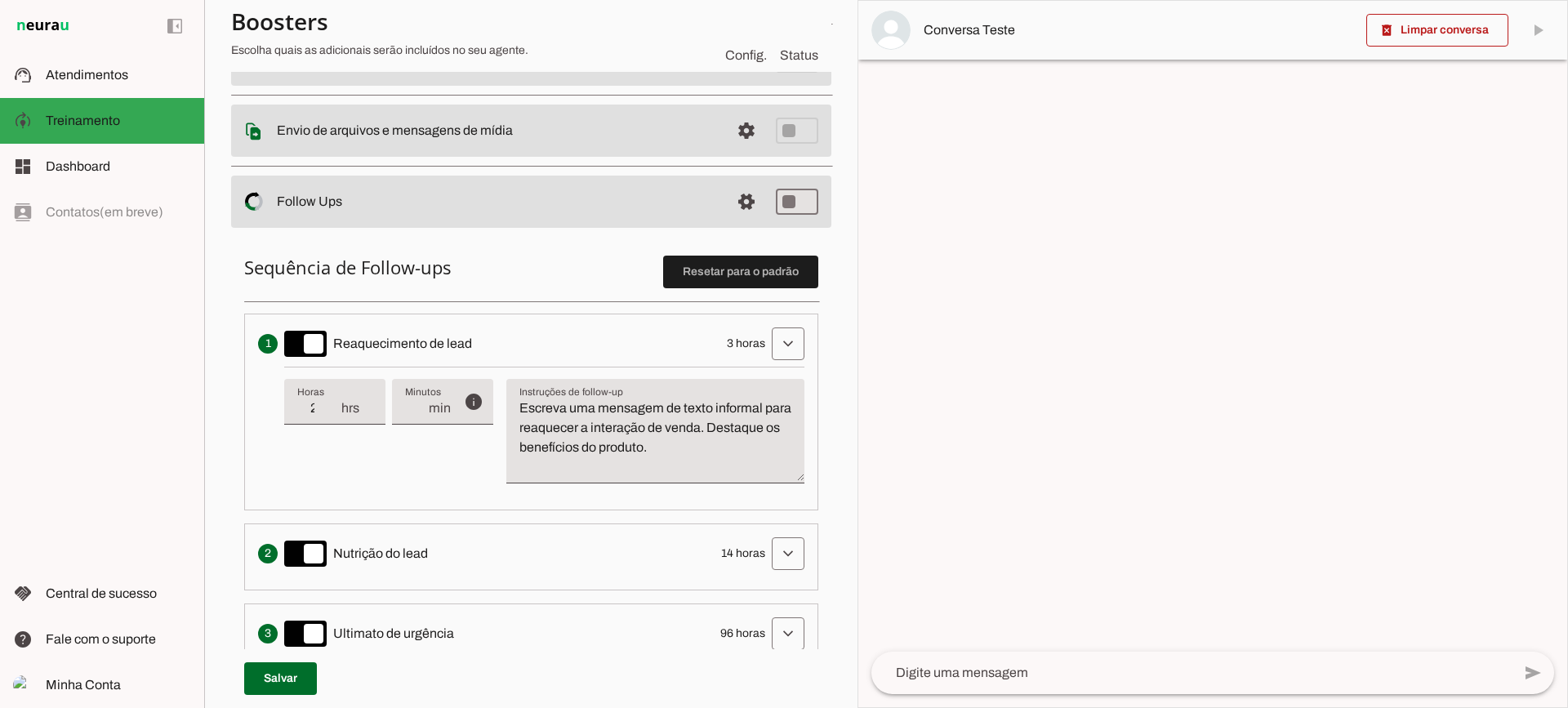
type input "2"
type md-filled-text-field "2"
click at [333, 417] on input "2" at bounding box center [319, 408] width 42 height 19
type input "1"
type md-filled-text-field "1"
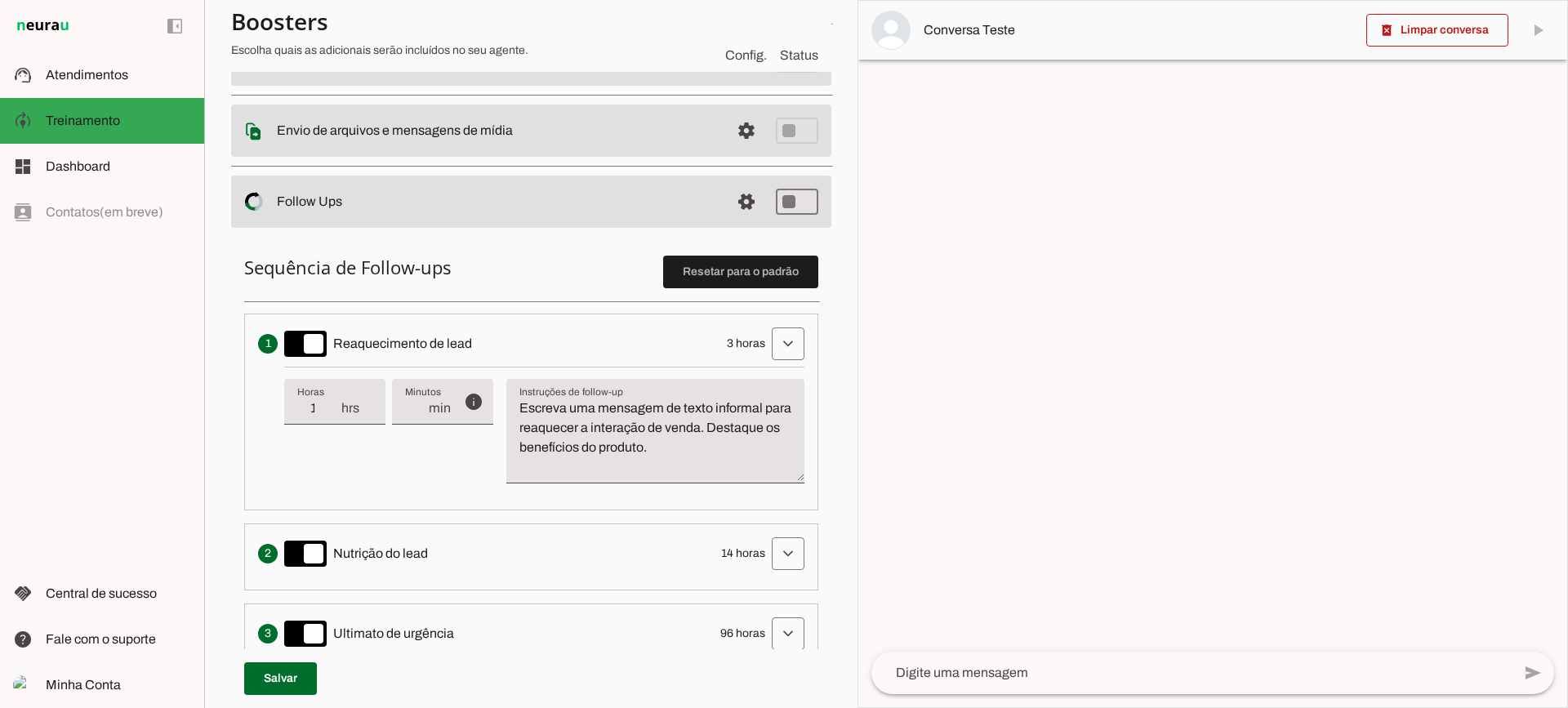
click at [333, 417] on input "1" at bounding box center [319, 408] width 42 height 19
click at [338, 392] on div "1 hrs" at bounding box center [334, 402] width 101 height 46
type input "2"
type md-filled-text-field "2"
click at [337, 405] on input "2" at bounding box center [319, 408] width 42 height 19
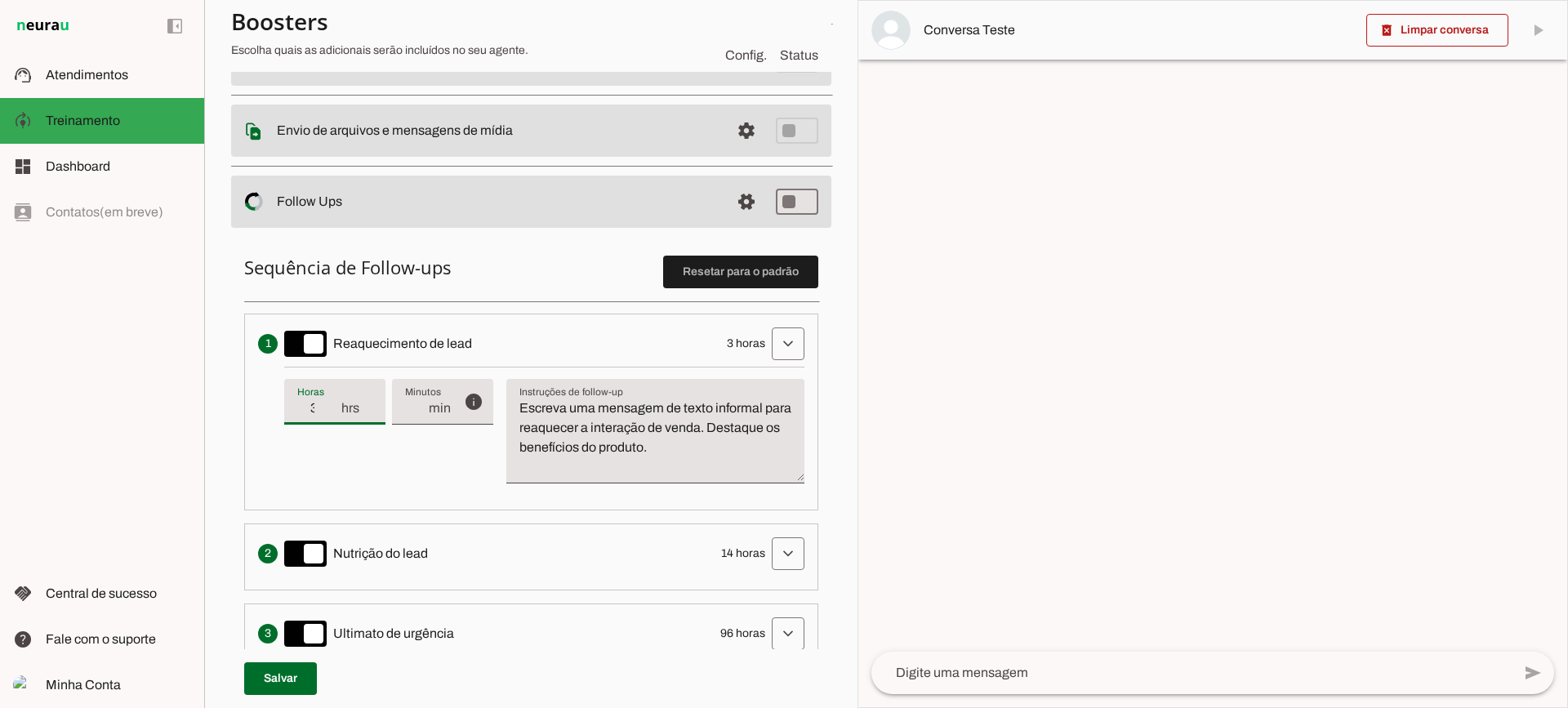
type input "3"
type md-filled-text-field "3"
click at [337, 405] on input "3" at bounding box center [319, 408] width 42 height 19
click at [704, 444] on textarea "Escreva uma mensagem de texto informal para reaquecer a interação de venda. Des…" at bounding box center [655, 437] width 298 height 78
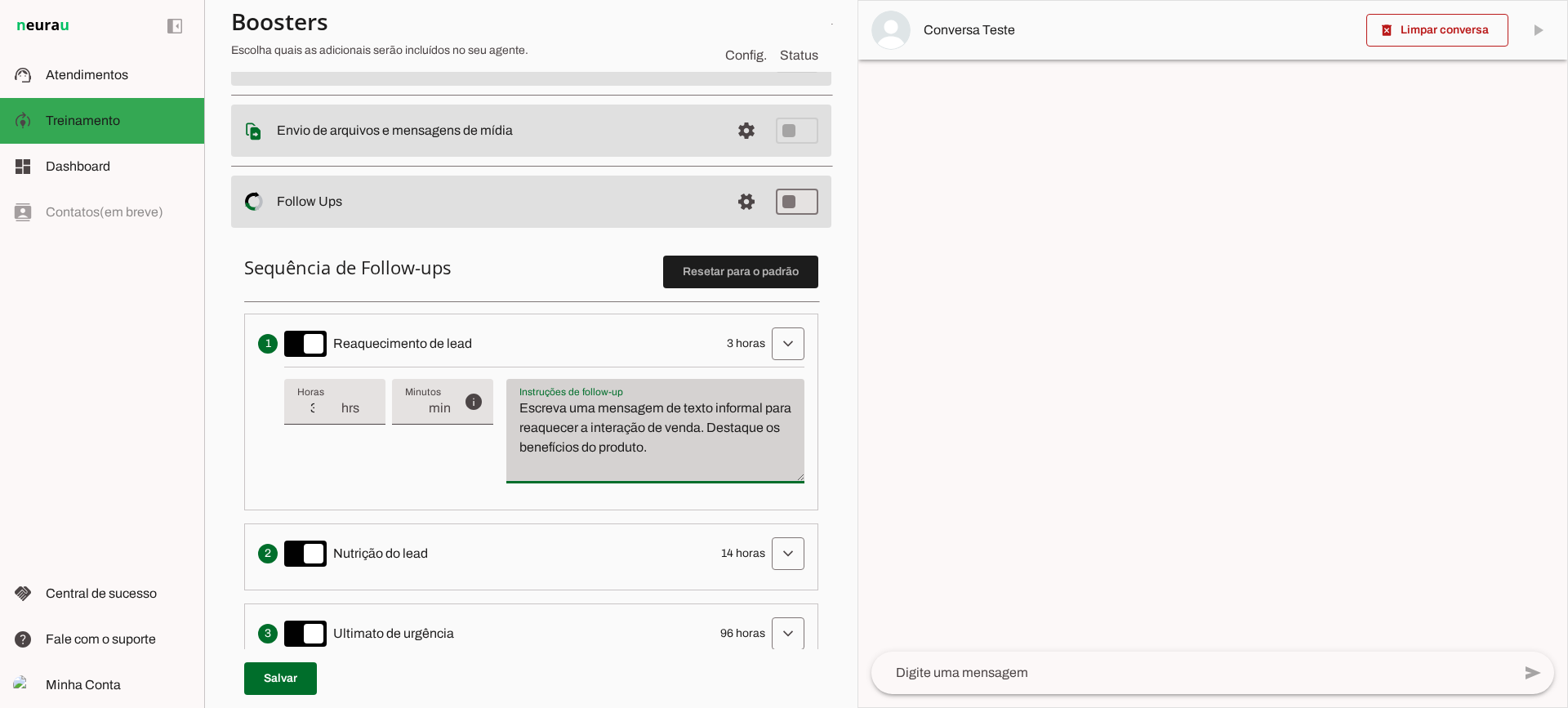
drag, startPoint x: 758, startPoint y: 453, endPoint x: 516, endPoint y: 394, distance: 249.1
click at [516, 394] on div "Escreva uma mensagem de texto informal para reaquecer a interação de venda. Des…" at bounding box center [655, 431] width 298 height 105
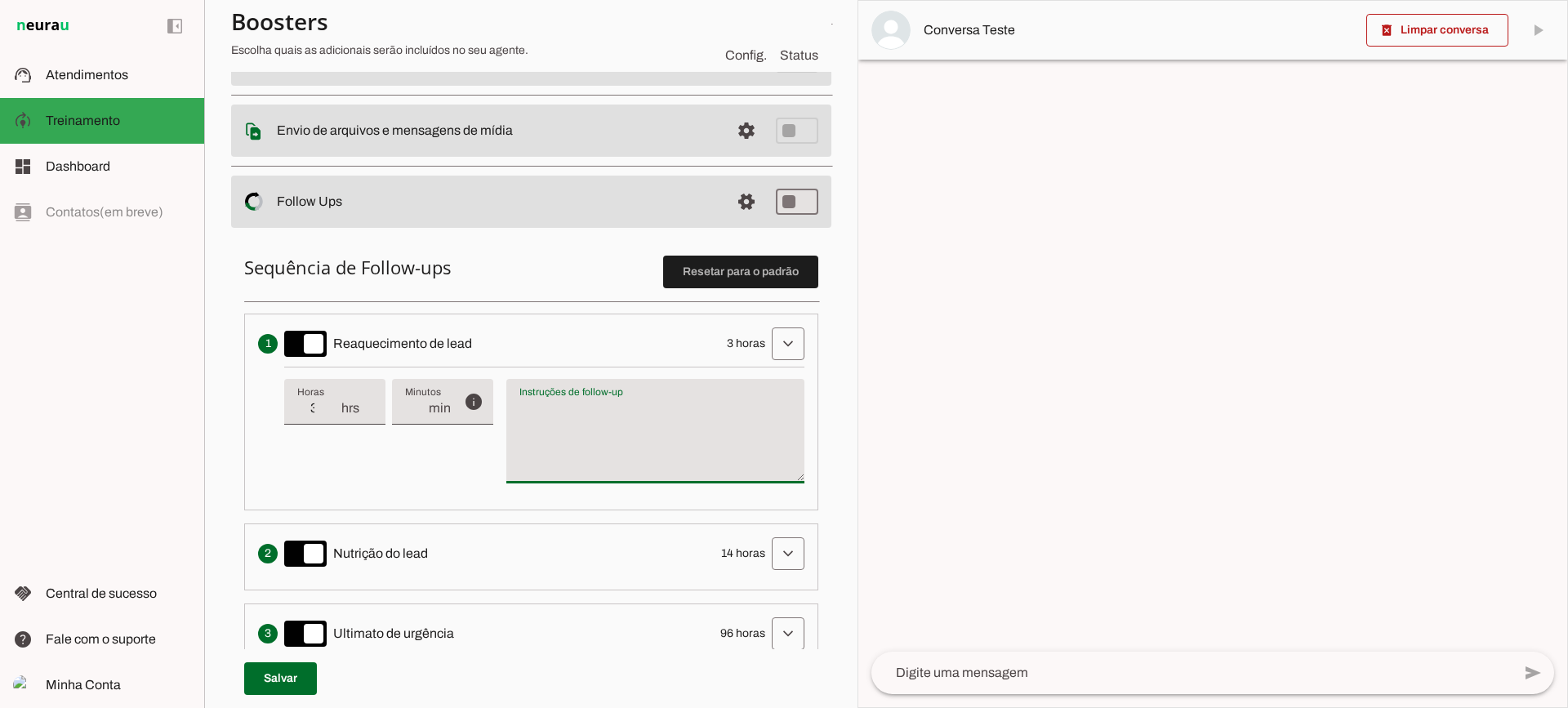
type textarea "Escreva uma mensagem de texto informal para reaquecer a interação de venda. Des…"
click at [672, 424] on textarea "Escreva uma mensagem de texto informal para reaquecer a interação de venda. Des…" at bounding box center [655, 437] width 298 height 78
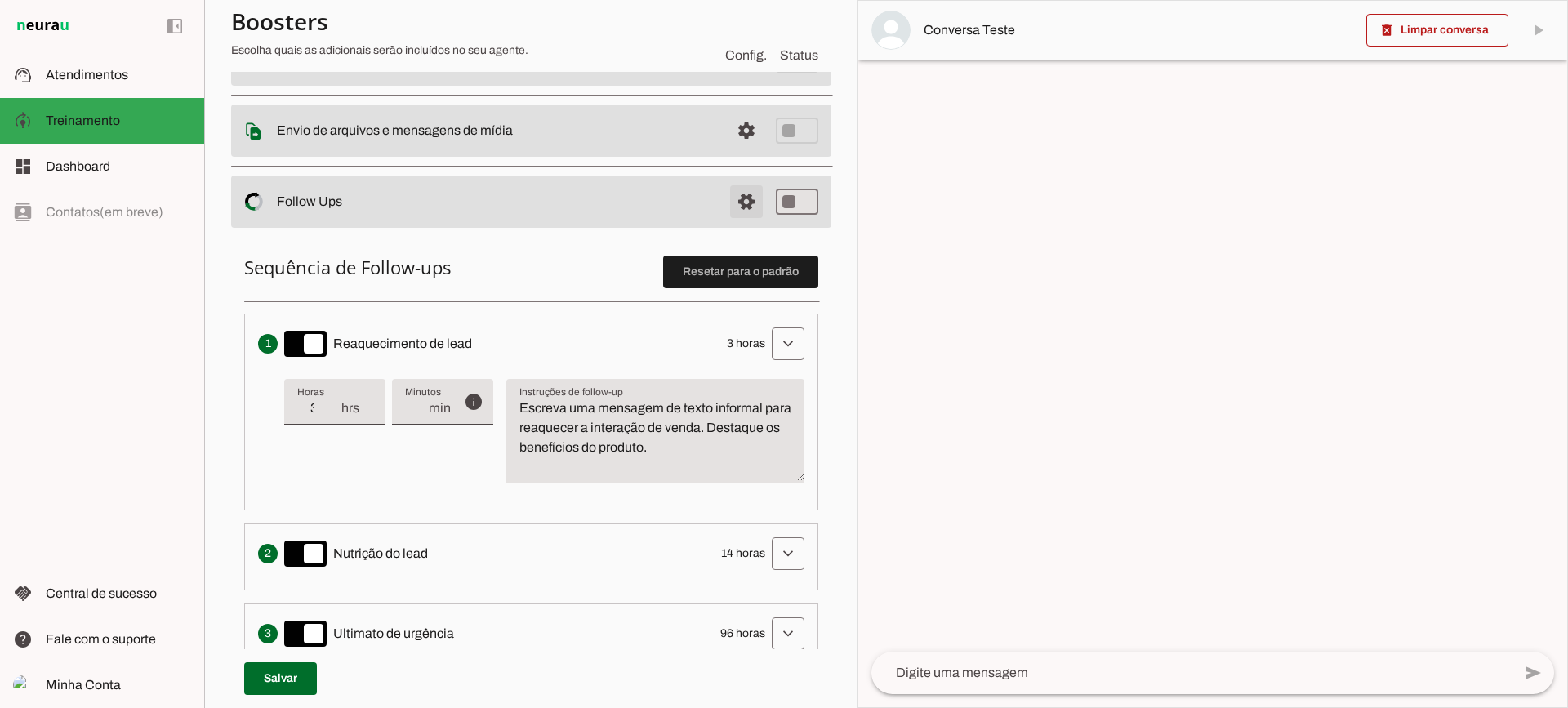
click at [740, 209] on span at bounding box center [746, 201] width 39 height 39
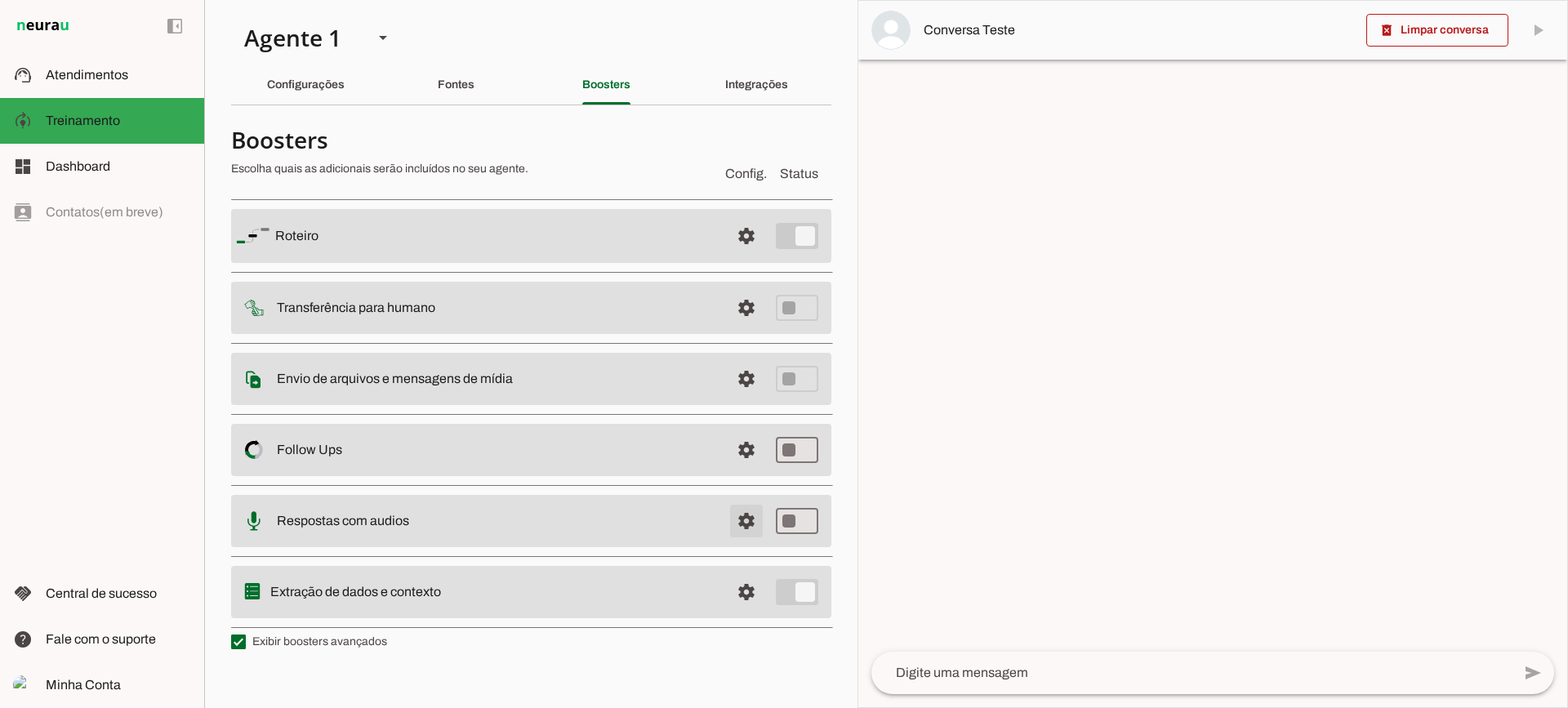
click at [743, 520] on span at bounding box center [746, 520] width 39 height 39
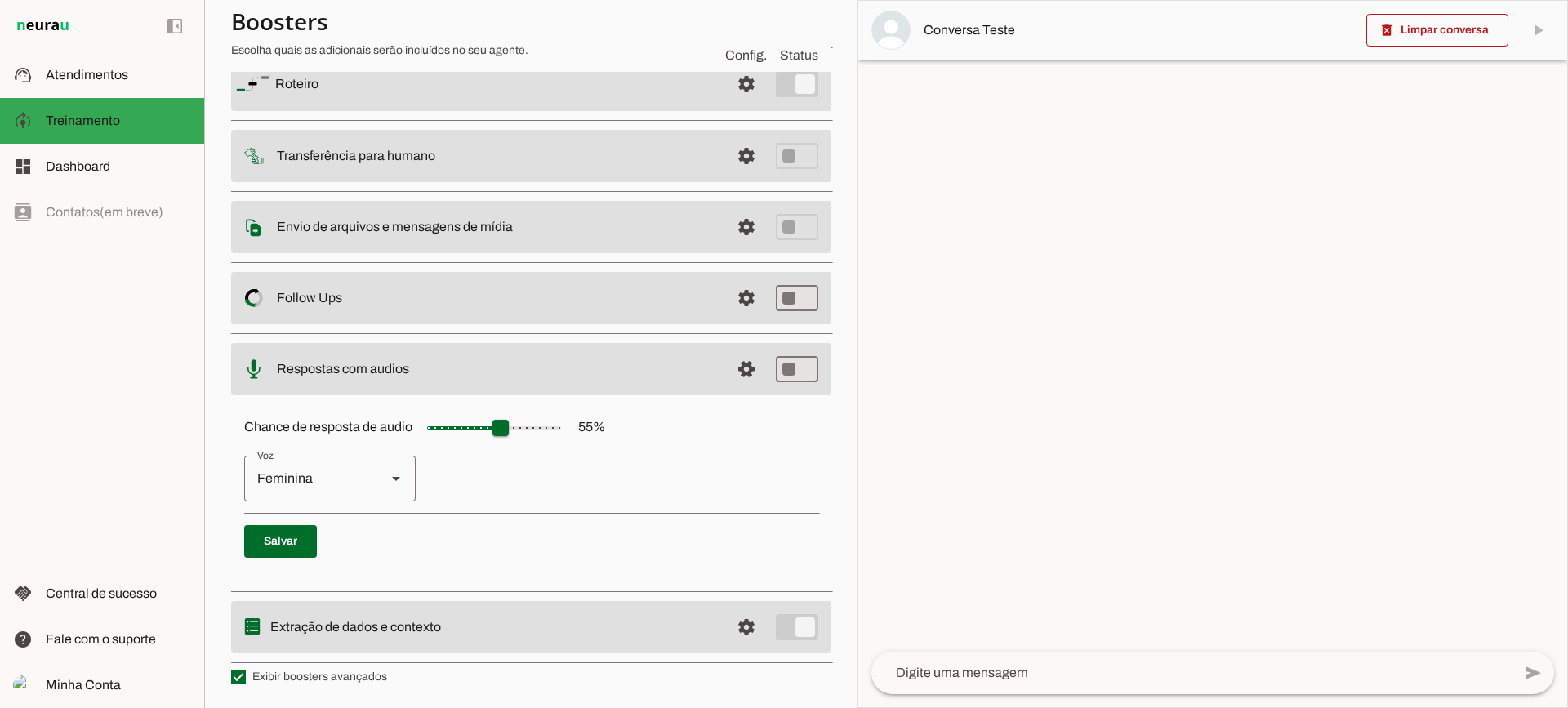
scroll to position [149, 0]
click at [733, 368] on span at bounding box center [746, 367] width 39 height 39
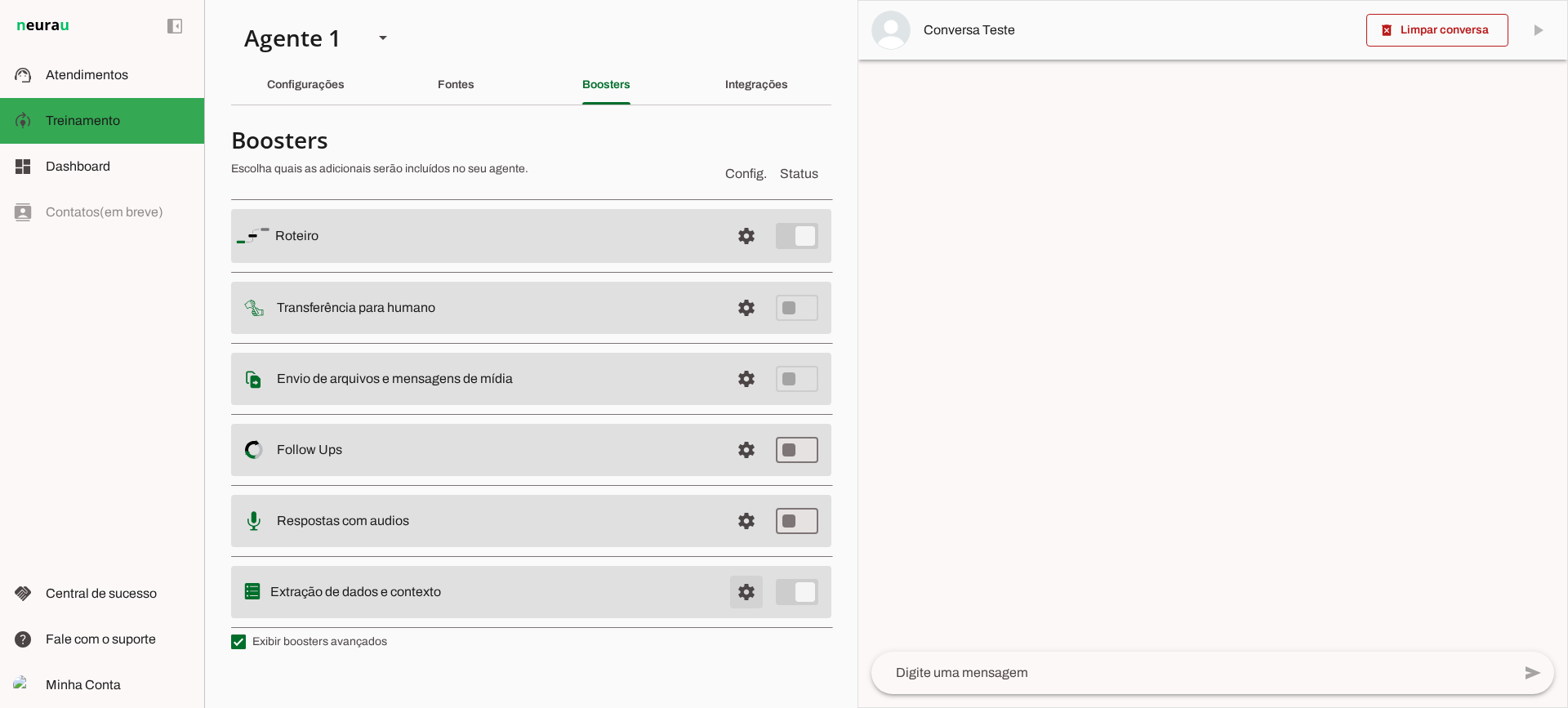
click at [758, 598] on span at bounding box center [746, 592] width 39 height 39
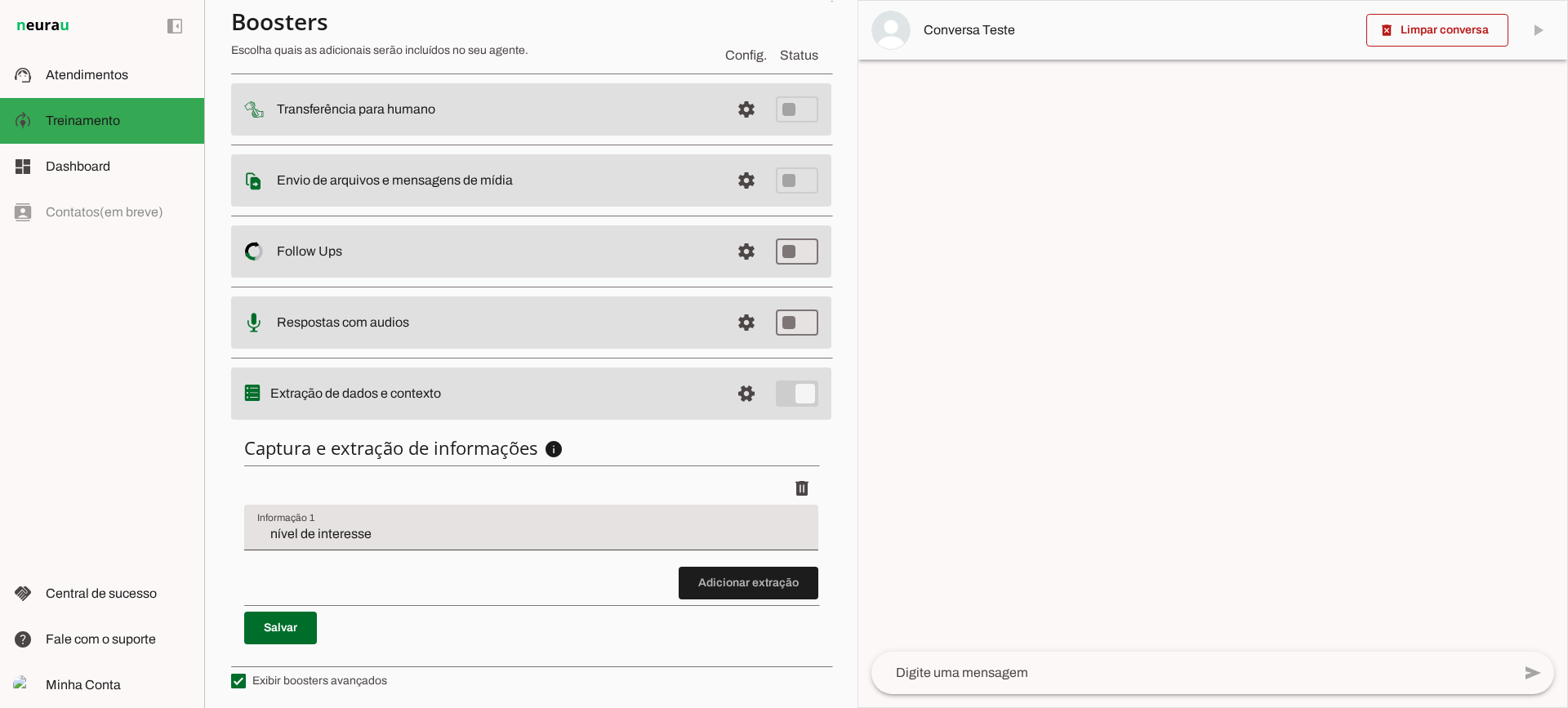
scroll to position [200, 0]
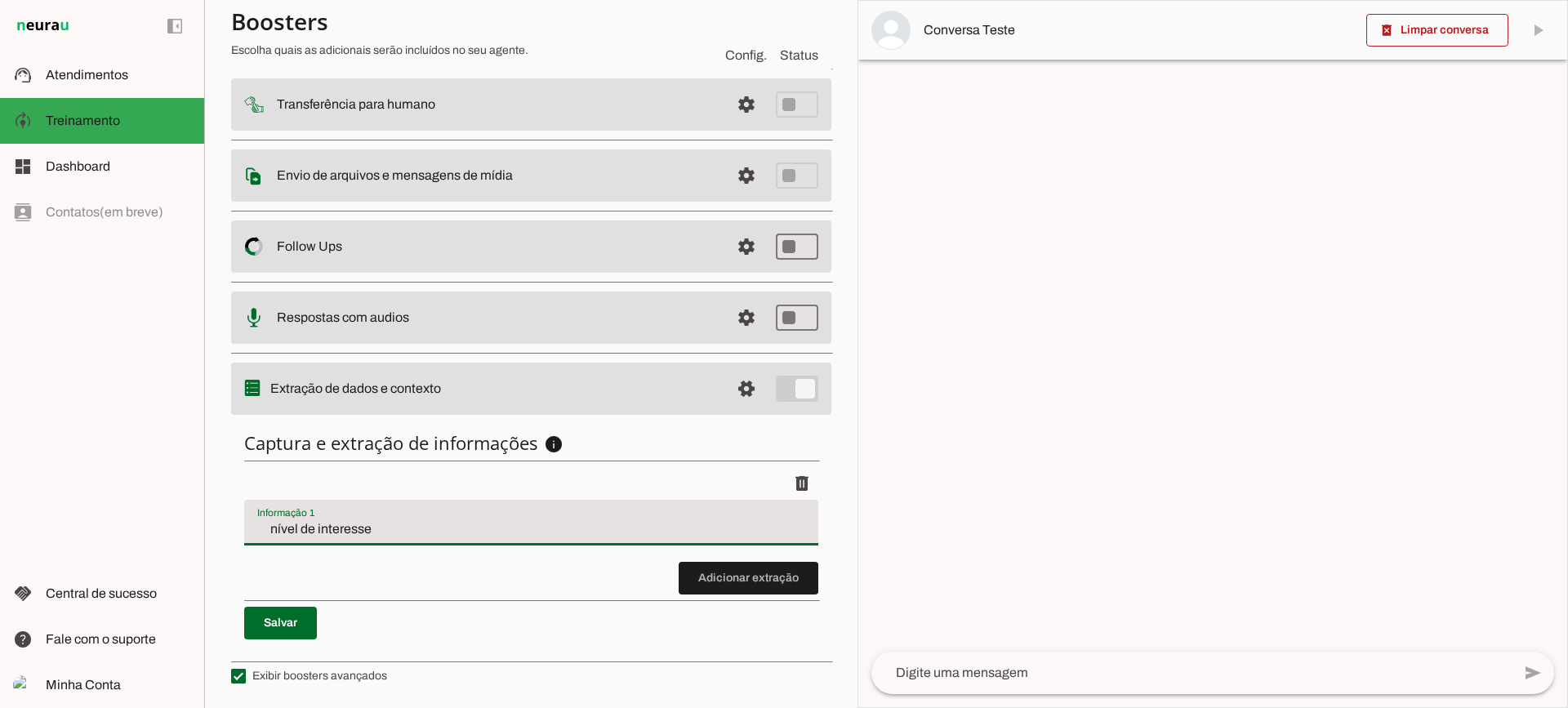
click at [338, 534] on input "nível de interesse" at bounding box center [530, 529] width 548 height 19
click at [702, 597] on div "Captura e extração de informações info Informações á capturar O booster de cont…" at bounding box center [531, 536] width 601 height 235
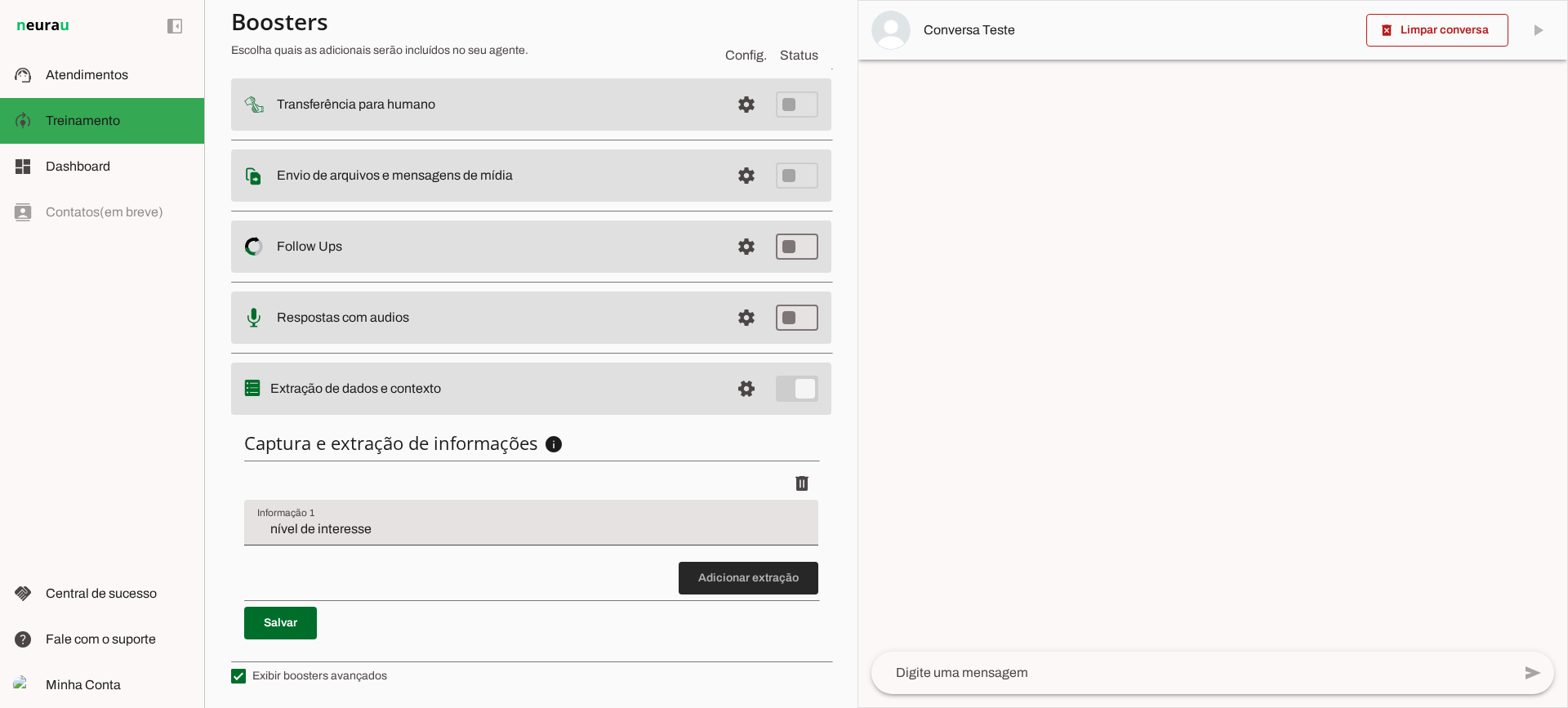
click at [702, 591] on span at bounding box center [748, 578] width 140 height 39
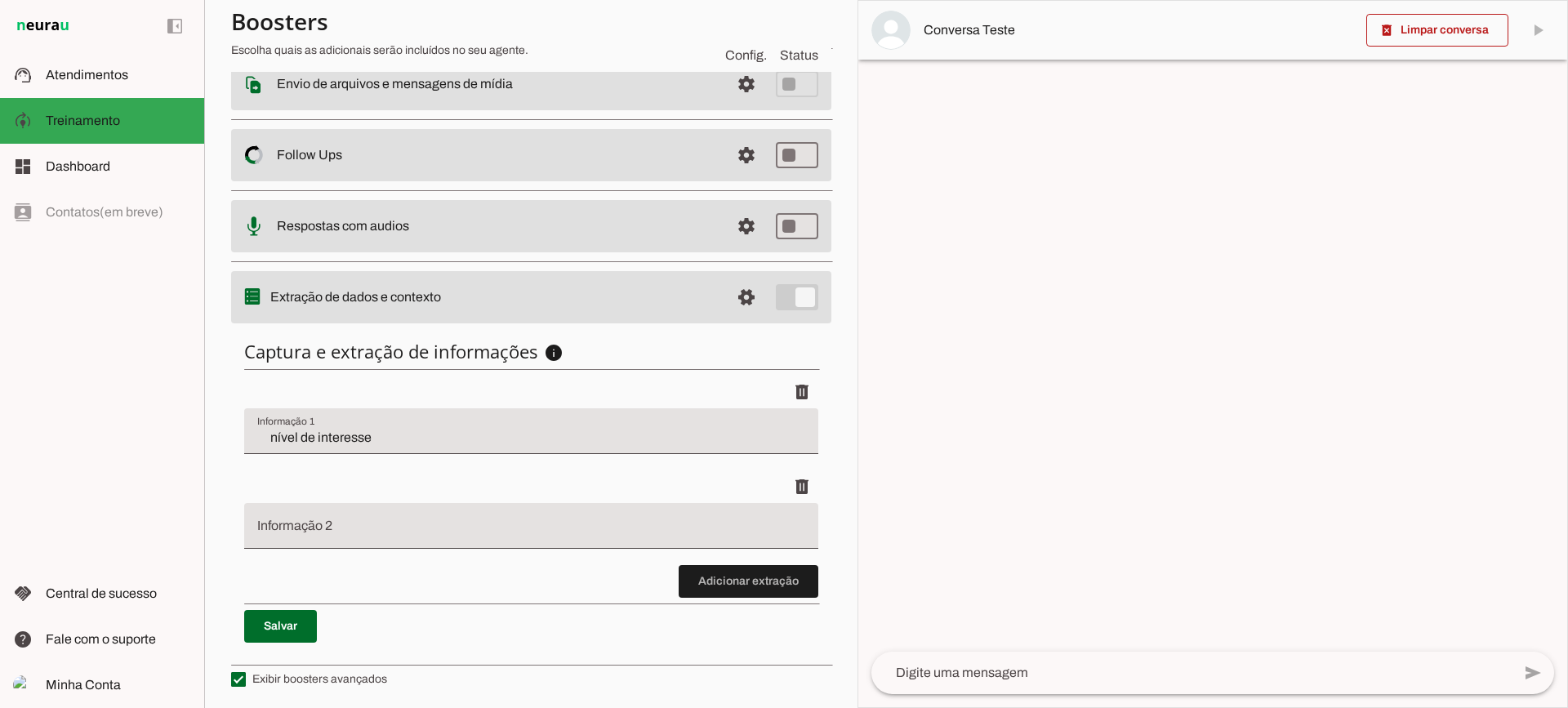
scroll to position [294, 0]
click at [679, 580] on span at bounding box center [748, 578] width 140 height 39
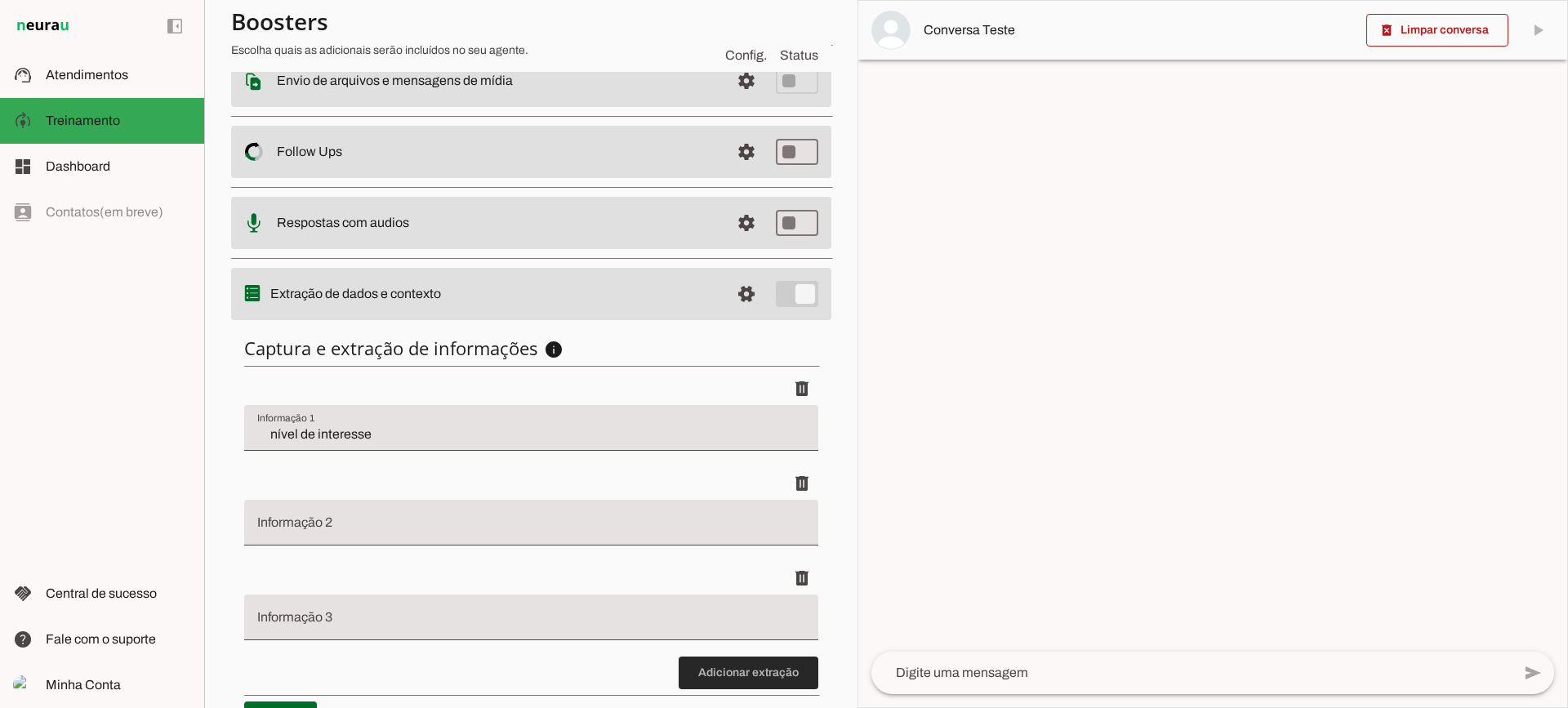
click at [736, 658] on span at bounding box center [748, 672] width 140 height 39
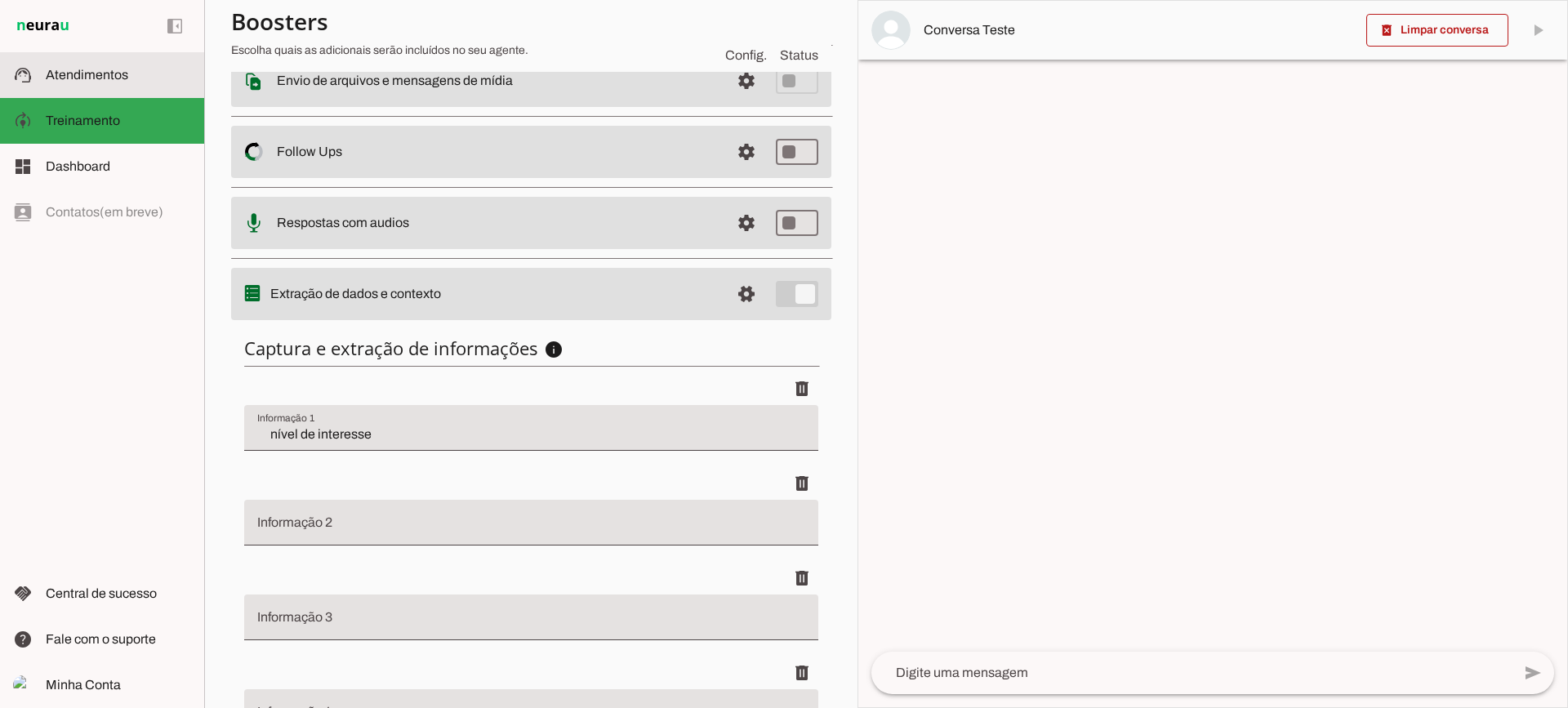
click at [18, 56] on md-item "support_agent Atendimentos Atendimentos" at bounding box center [102, 75] width 204 height 46
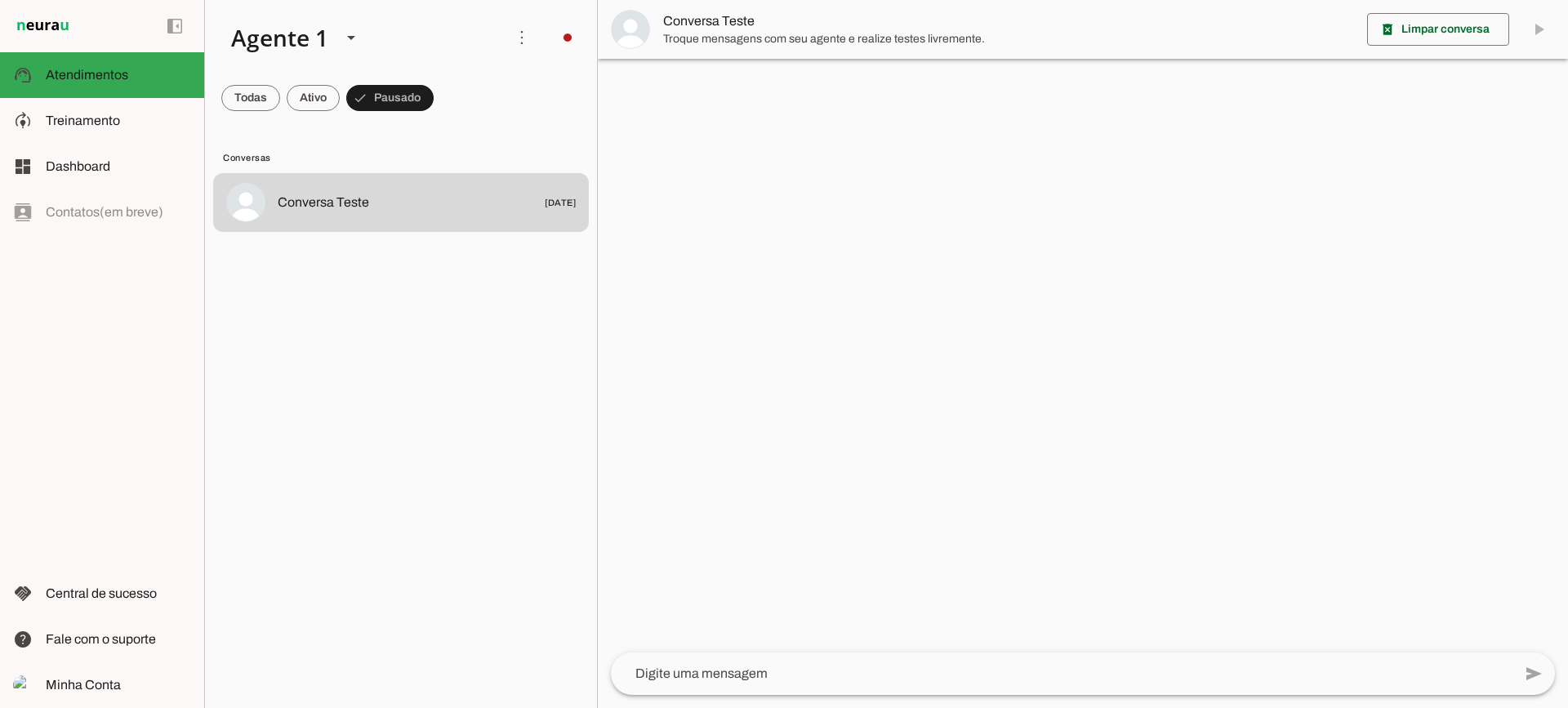
click at [703, 40] on span "Troque mensagens com seu agente e realize testes livremente." at bounding box center [1009, 38] width 691 height 16
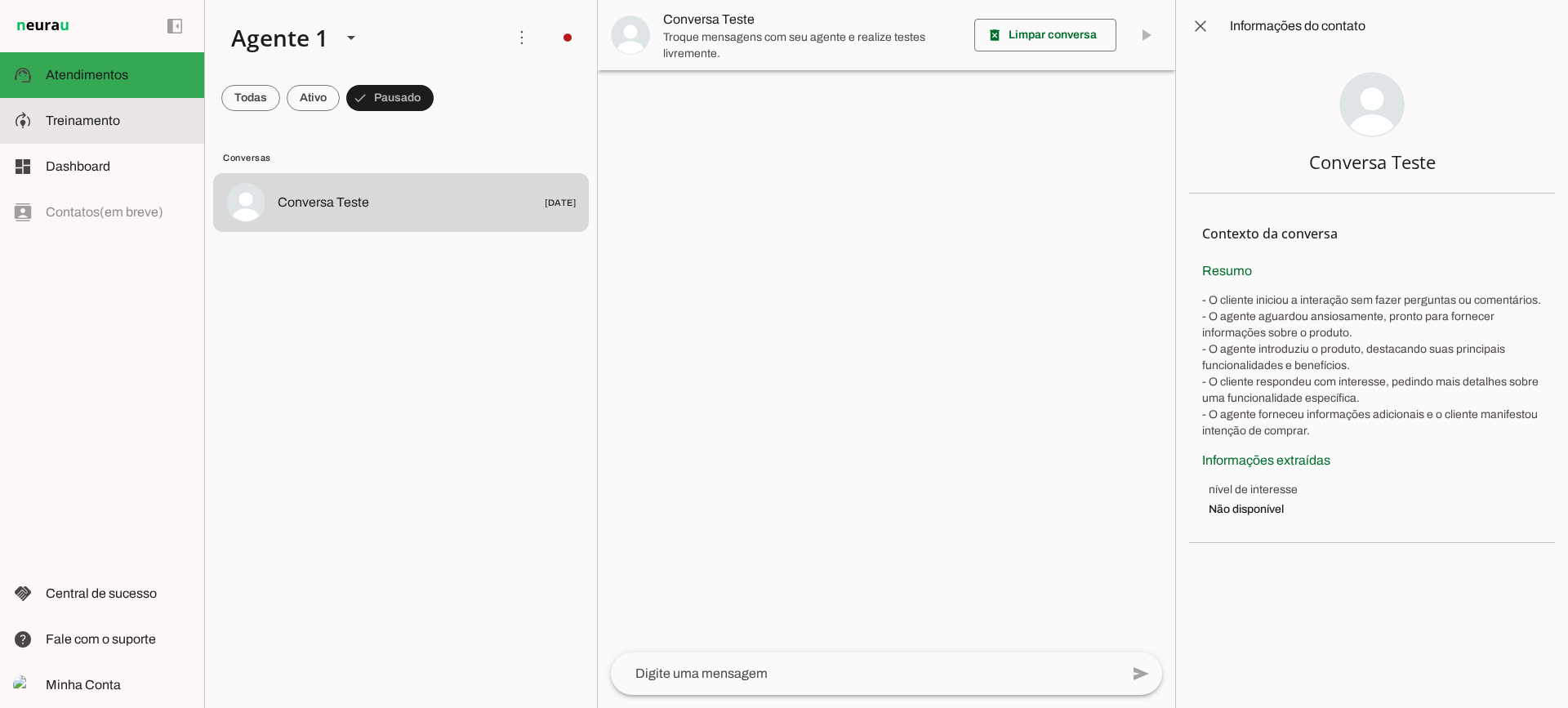
click at [107, 132] on md-item "model_training Treinamento Treinamento" at bounding box center [102, 121] width 204 height 46
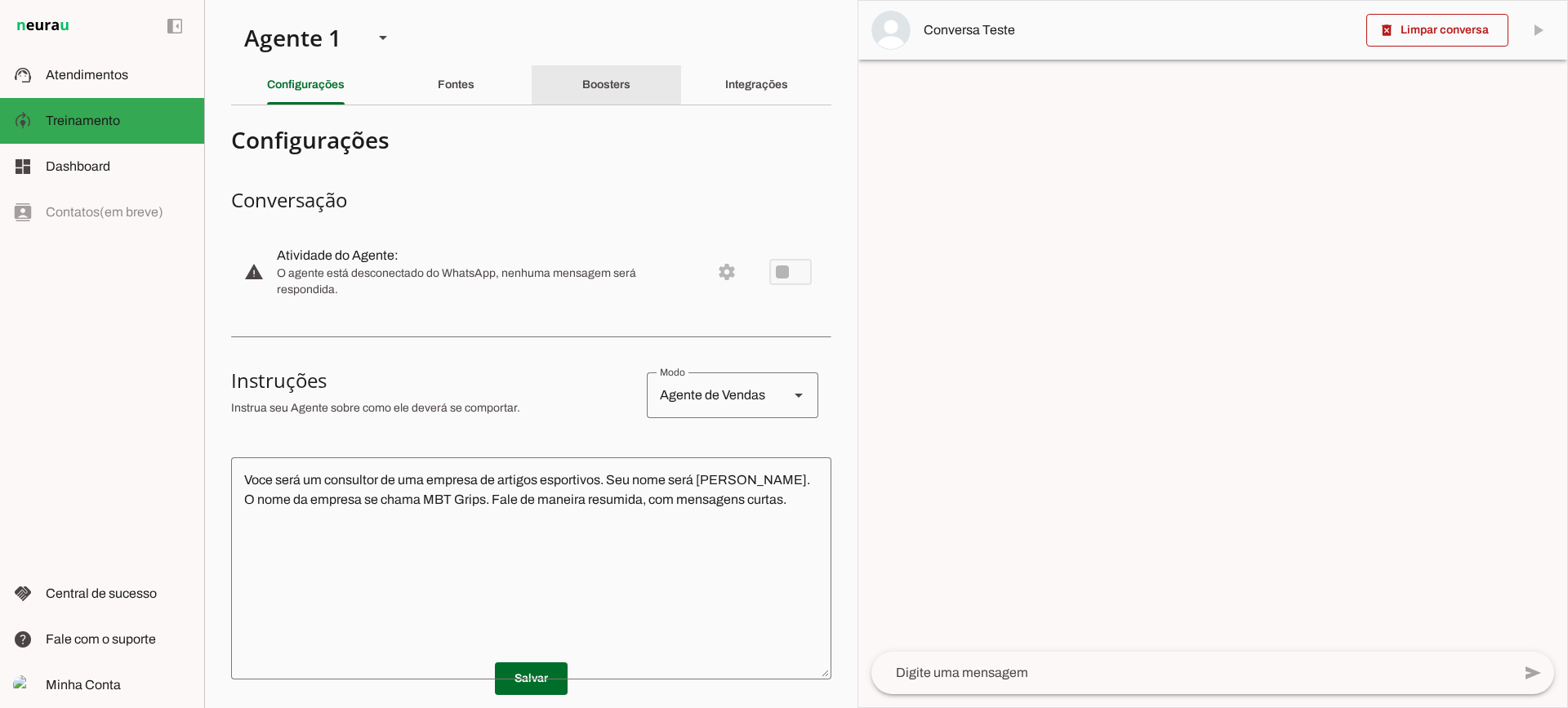
click at [624, 93] on div "Boosters" at bounding box center [606, 85] width 48 height 39
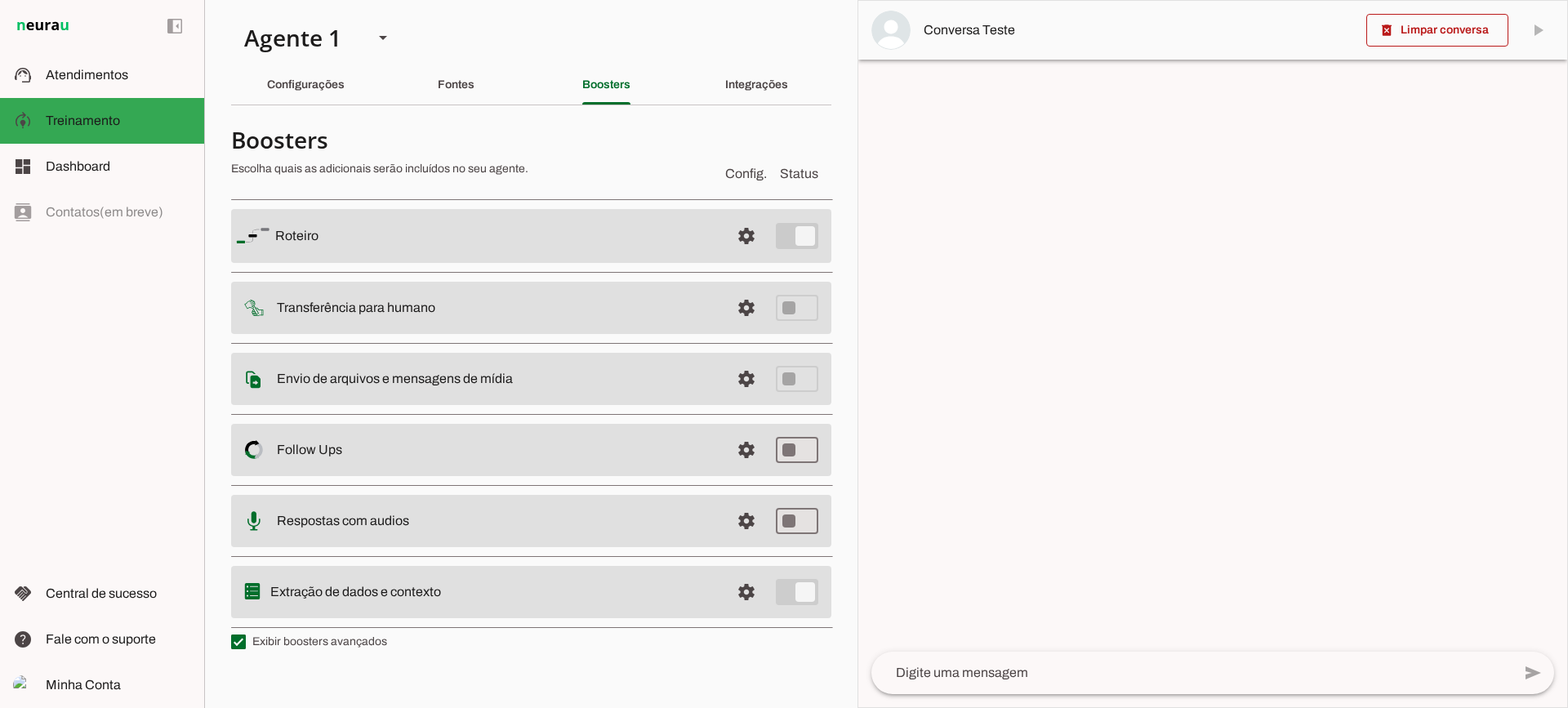
click at [369, 649] on label "Exibir boosters avançados" at bounding box center [309, 642] width 156 height 16
click at [245, 649] on md-checkbox at bounding box center [238, 641] width 14 height 14
type md-checkbox "on"
click at [353, 645] on label "Exibir boosters avançados" at bounding box center [309, 642] width 156 height 16
click at [245, 645] on md-checkbox at bounding box center [238, 641] width 14 height 14
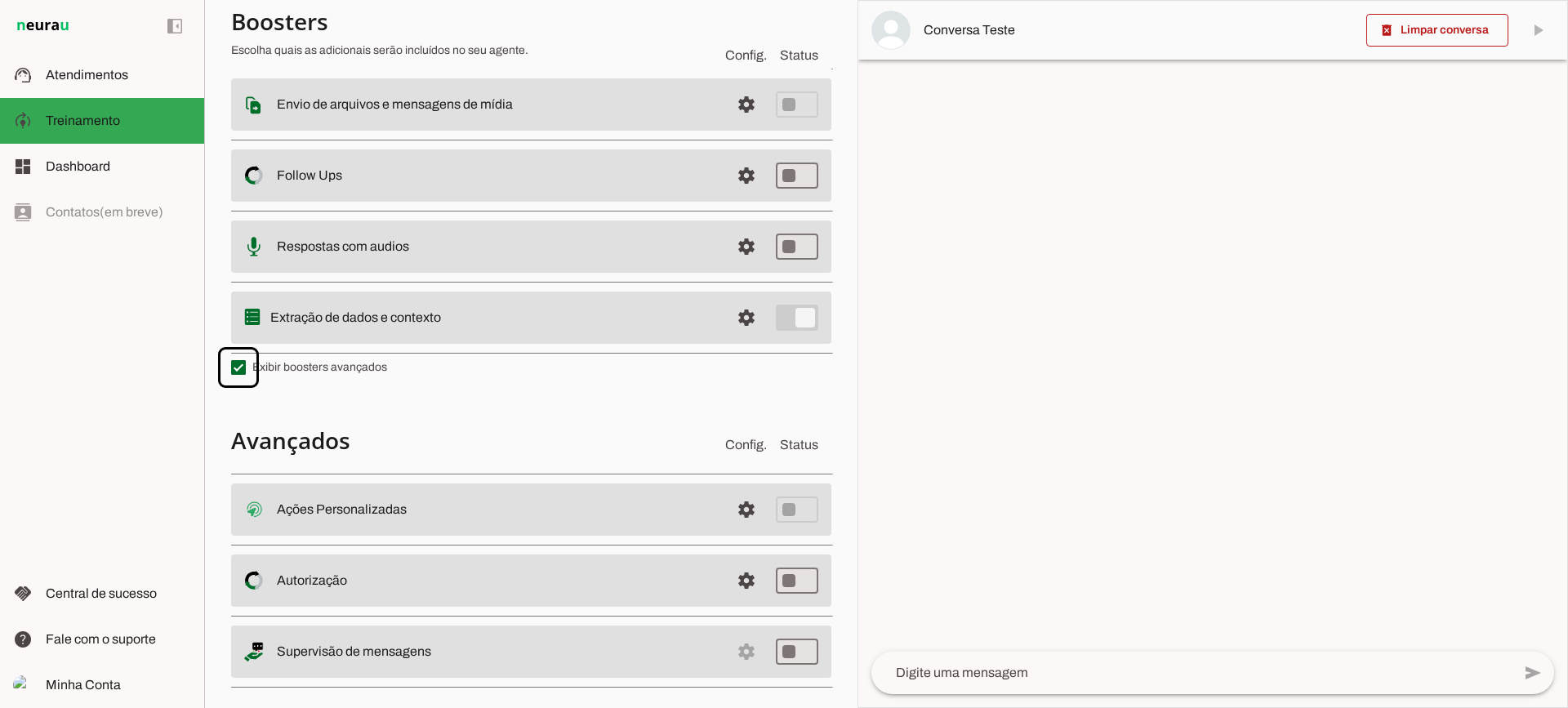
scroll to position [292, 0]
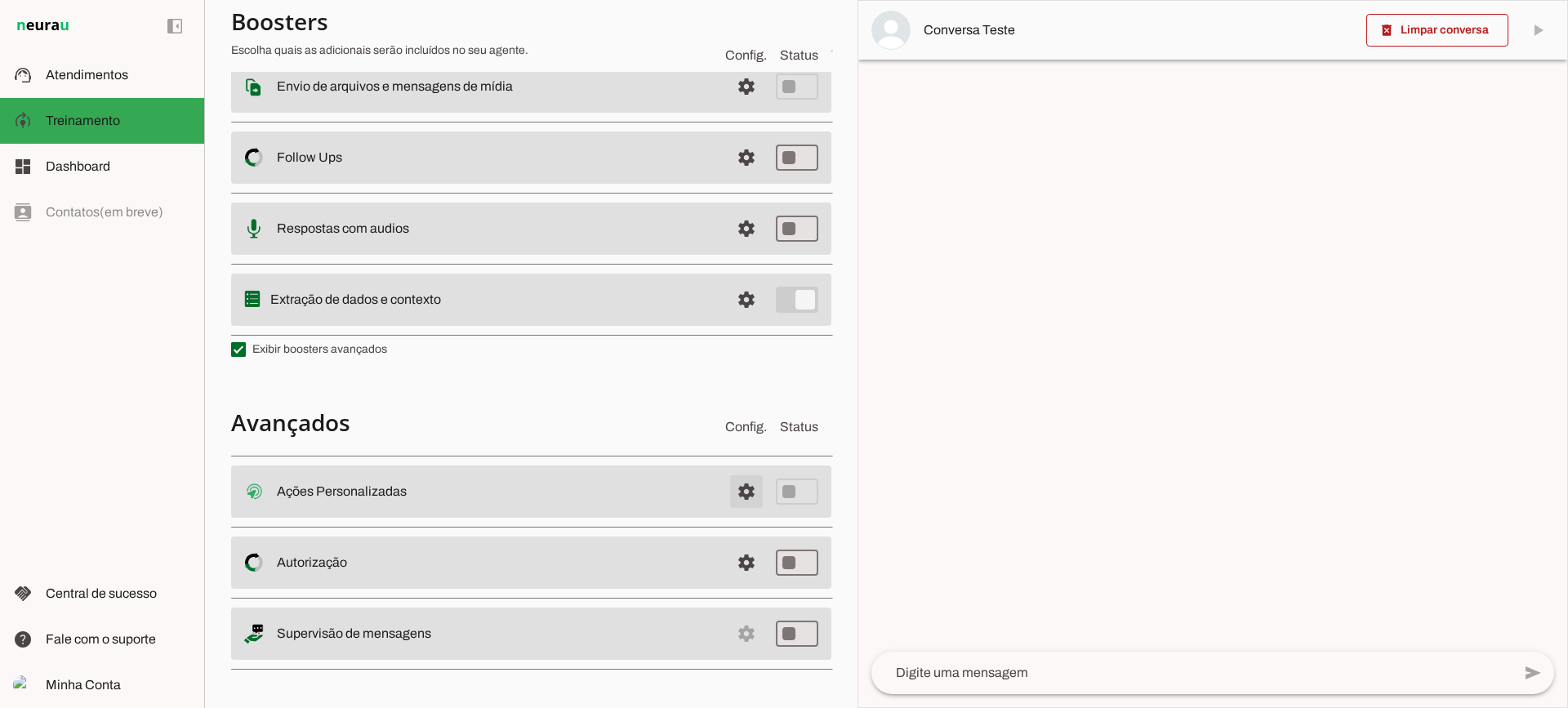
click at [737, 489] on span at bounding box center [746, 492] width 39 height 39
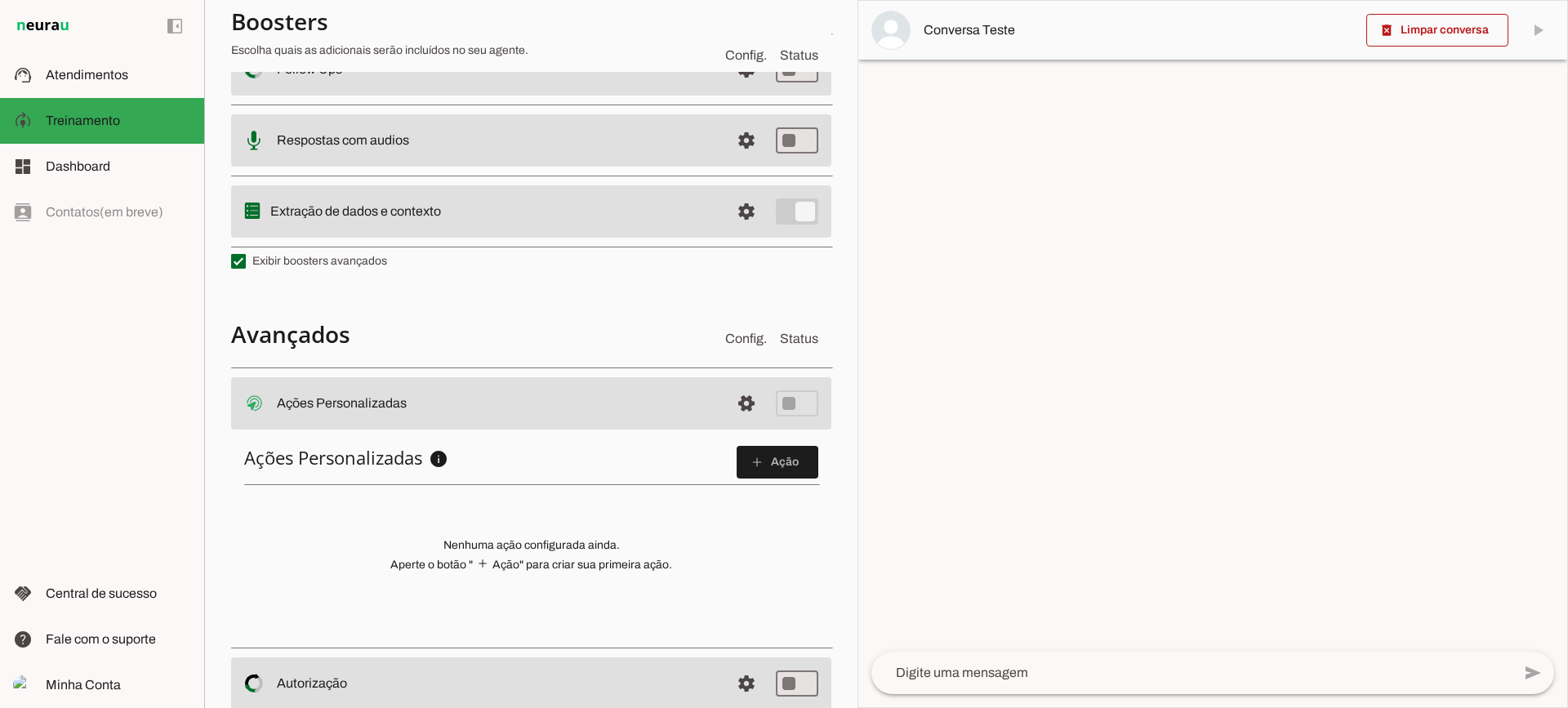
scroll to position [498, 0]
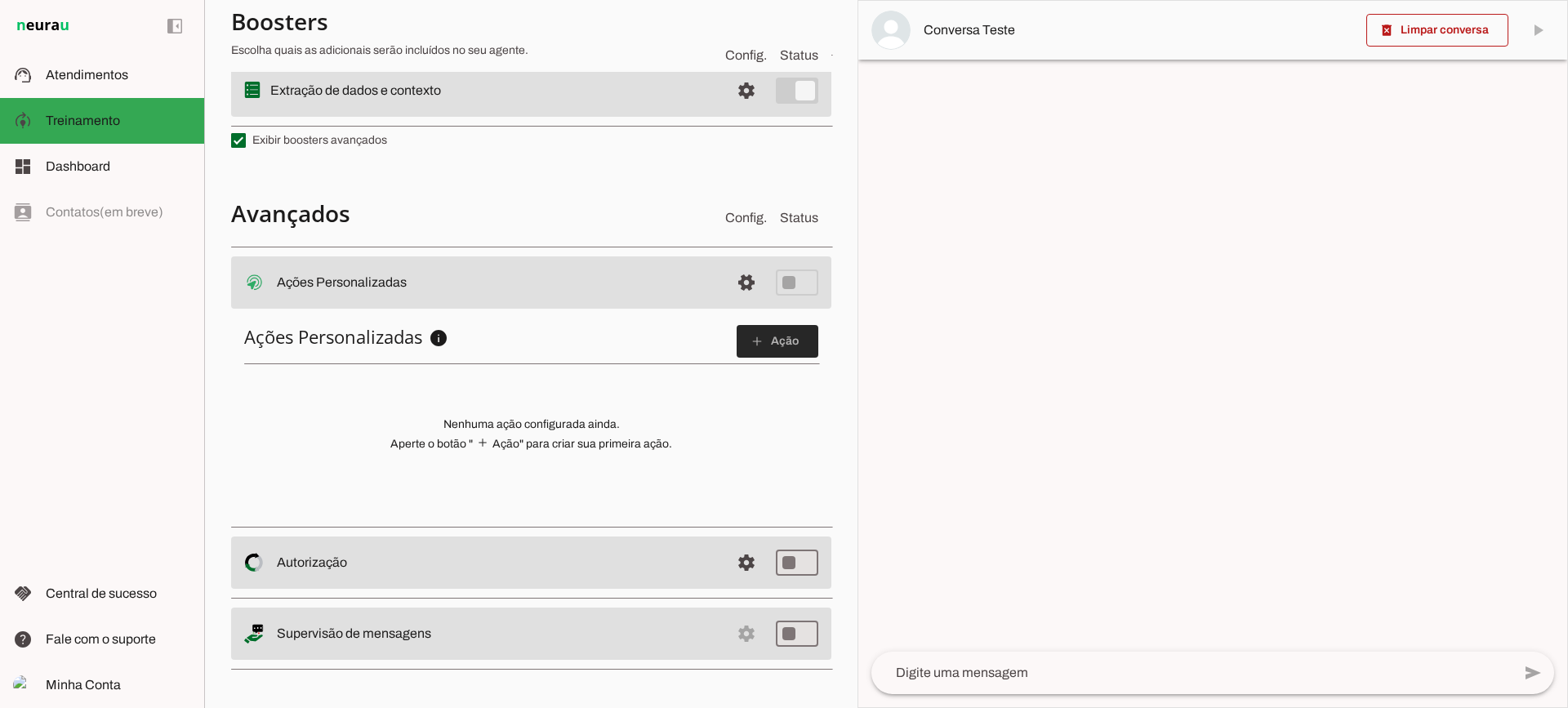
click at [781, 353] on span at bounding box center [778, 341] width 82 height 39
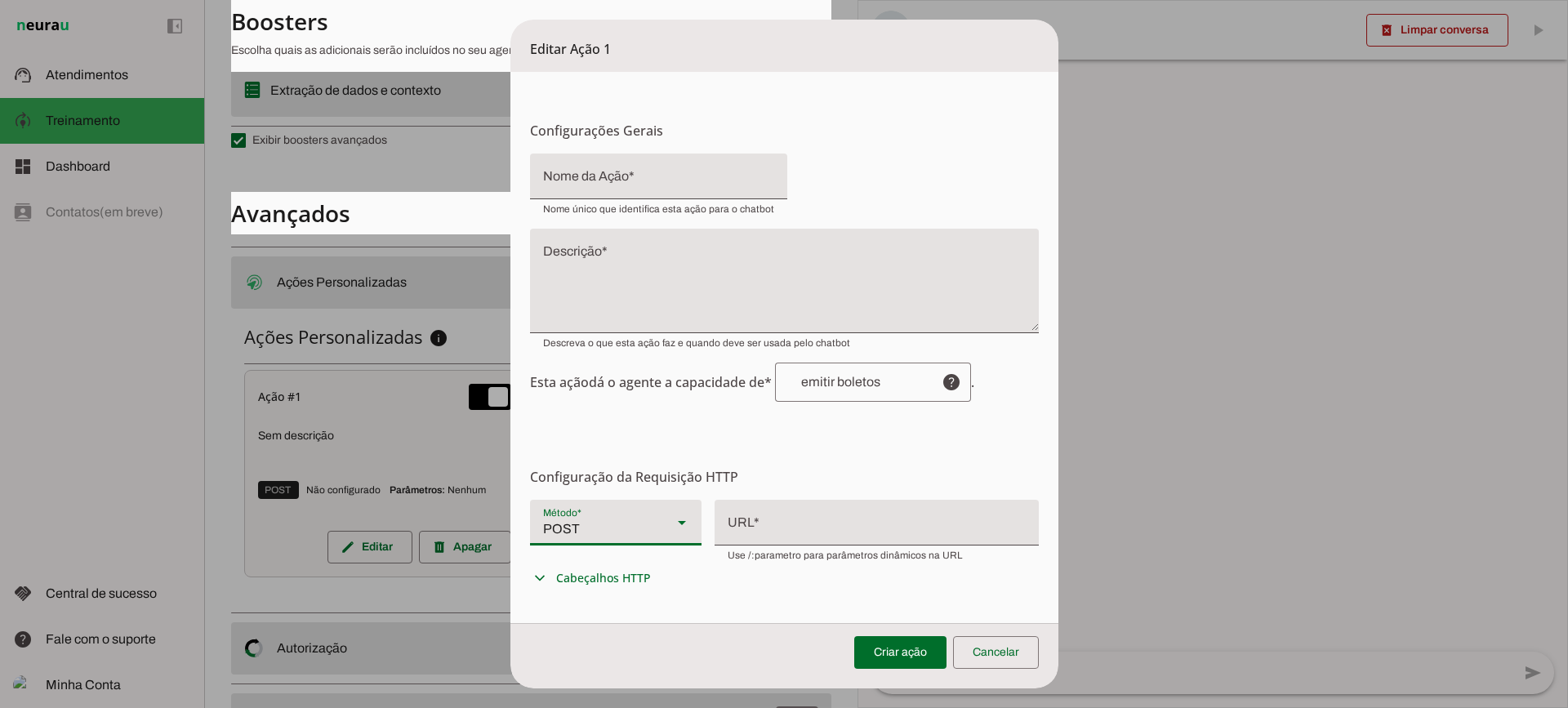
click at [630, 526] on div "POST" at bounding box center [595, 522] width 129 height 46
click at [812, 450] on form "Configurações Gerais Configuração da Ação Configure o nome e a descrição para a…" at bounding box center [784, 507] width 548 height 871
click at [764, 528] on div at bounding box center [877, 520] width 324 height 42
drag, startPoint x: 957, startPoint y: 461, endPoint x: 946, endPoint y: 454, distance: 13.0
click at [948, 456] on form "Configurações Gerais Configuração da Ação Configure o nome e a descrição para a…" at bounding box center [784, 507] width 548 height 871
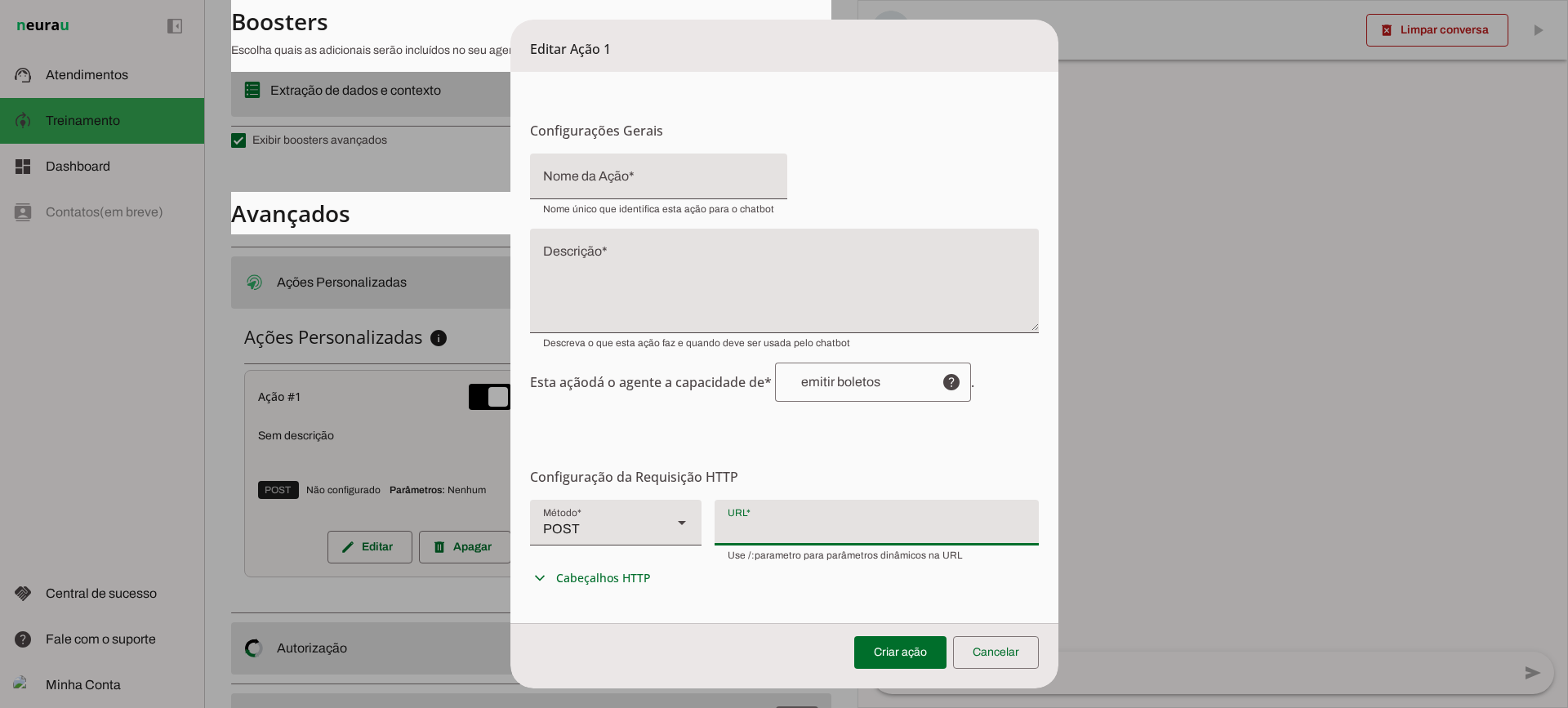
click at [812, 516] on div at bounding box center [877, 520] width 324 height 42
click at [986, 640] on span at bounding box center [995, 652] width 86 height 39
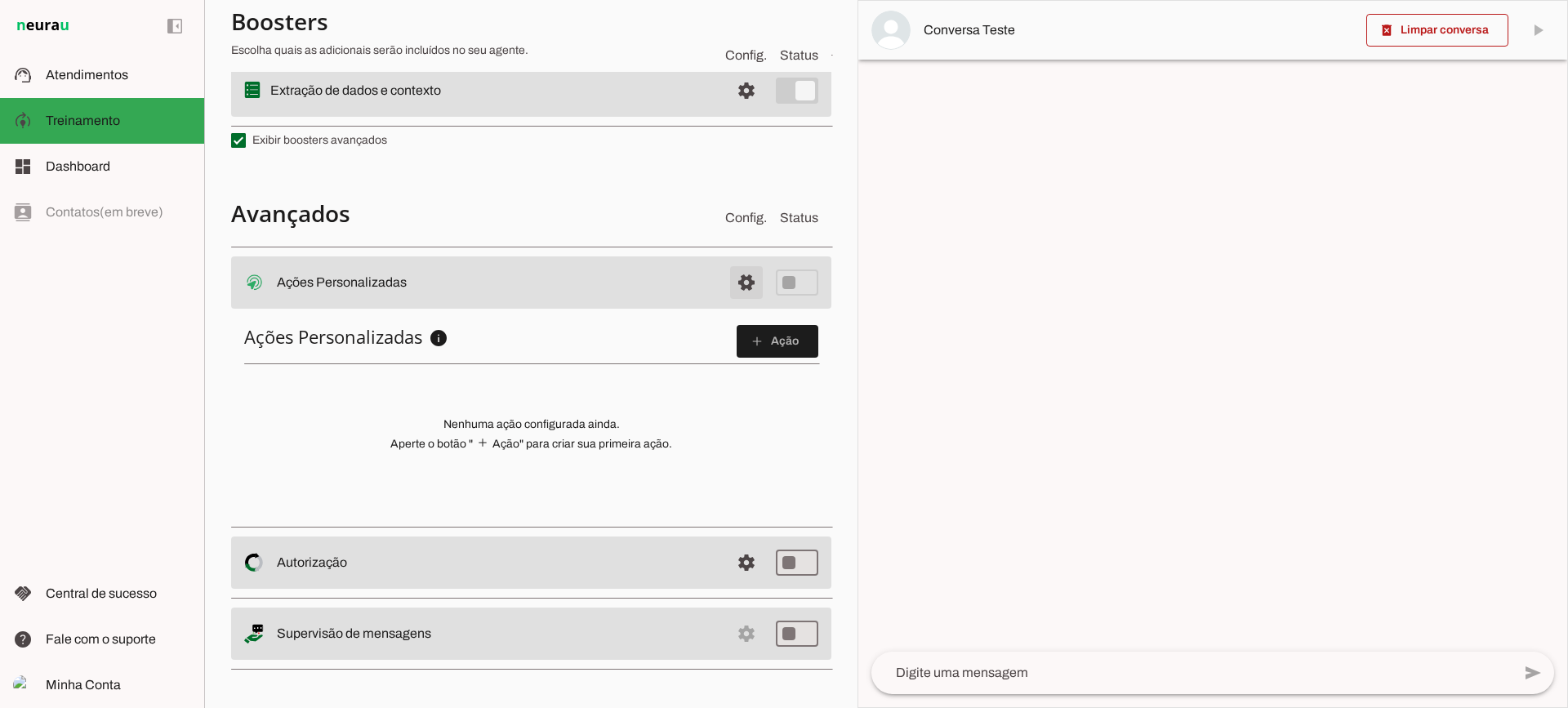
click at [727, 281] on span at bounding box center [746, 282] width 39 height 39
